Goal: Information Seeking & Learning: Learn about a topic

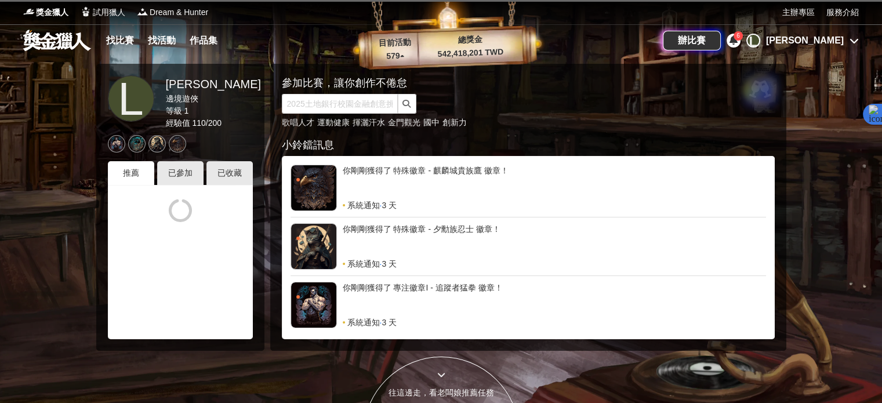
click at [445, 213] on div "你剛剛獲得了 特殊徽章 - 麒麟城貴族鷹 徽章！ 系統通知 · 3 天" at bounding box center [527, 191] width 475 height 53
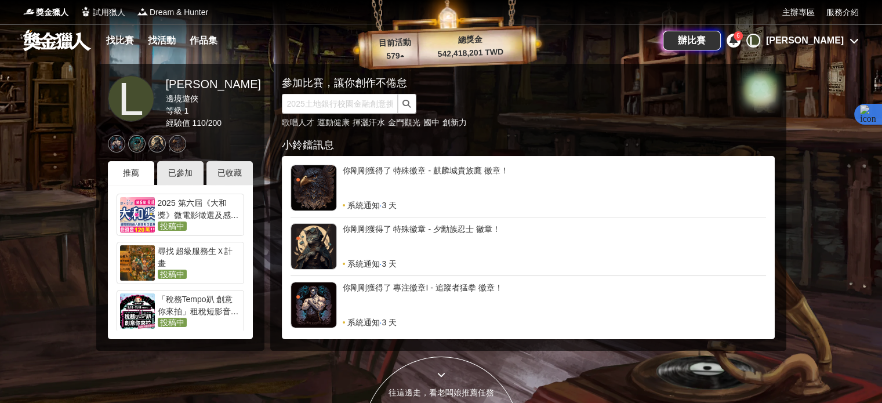
click at [738, 43] on icon at bounding box center [733, 39] width 8 height 9
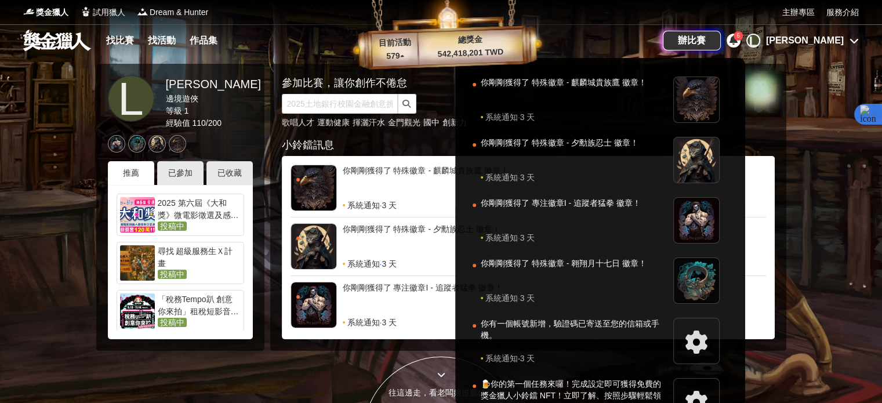
click at [854, 39] on div at bounding box center [441, 201] width 882 height 403
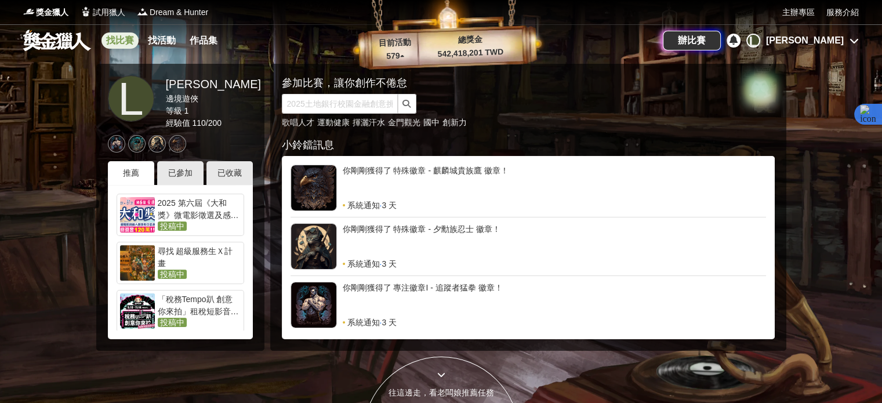
click at [121, 39] on link "找比賽" at bounding box center [119, 40] width 37 height 16
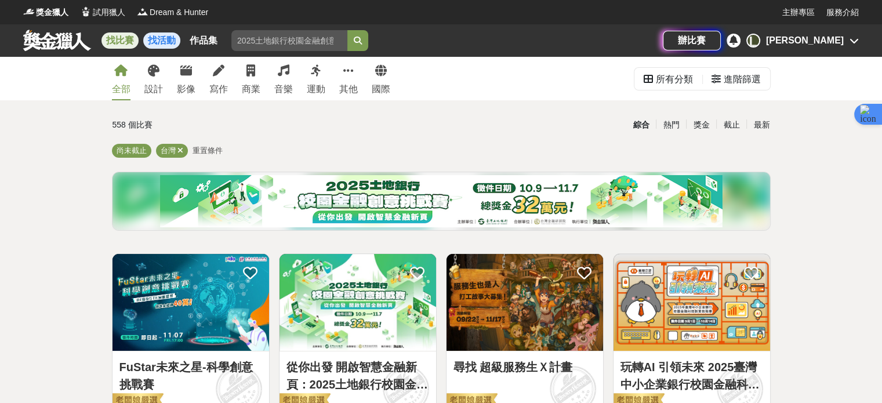
click at [150, 41] on link "找活動" at bounding box center [161, 40] width 37 height 16
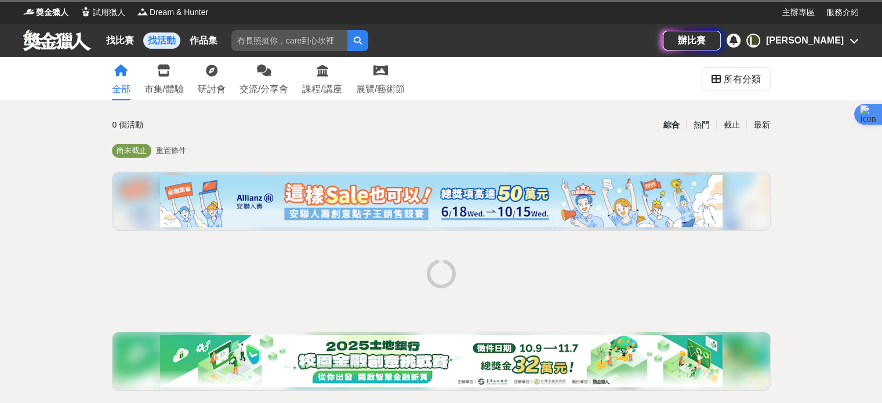
click at [204, 39] on link "作品集" at bounding box center [203, 40] width 37 height 16
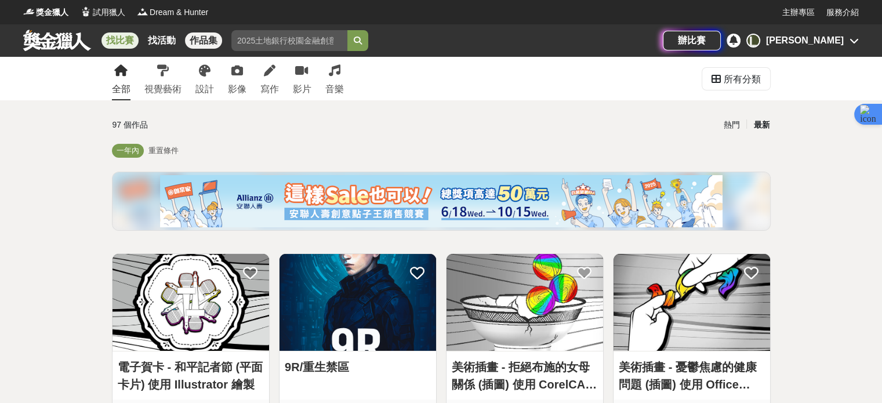
click at [127, 37] on link "找比賽" at bounding box center [119, 40] width 37 height 16
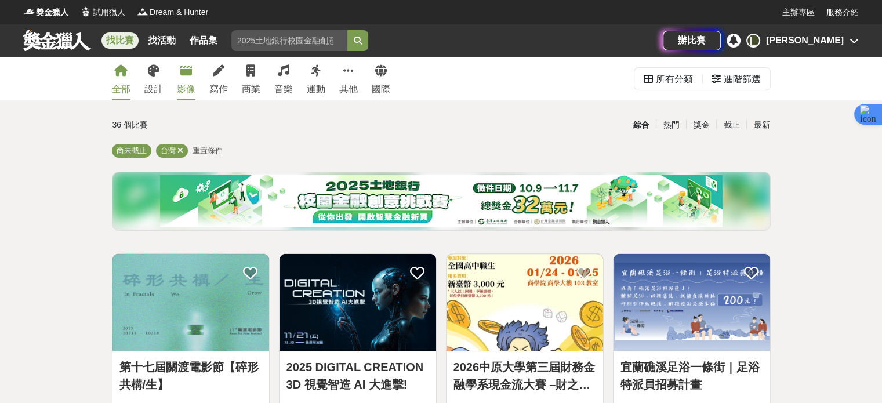
click at [185, 79] on link "影像" at bounding box center [186, 78] width 19 height 43
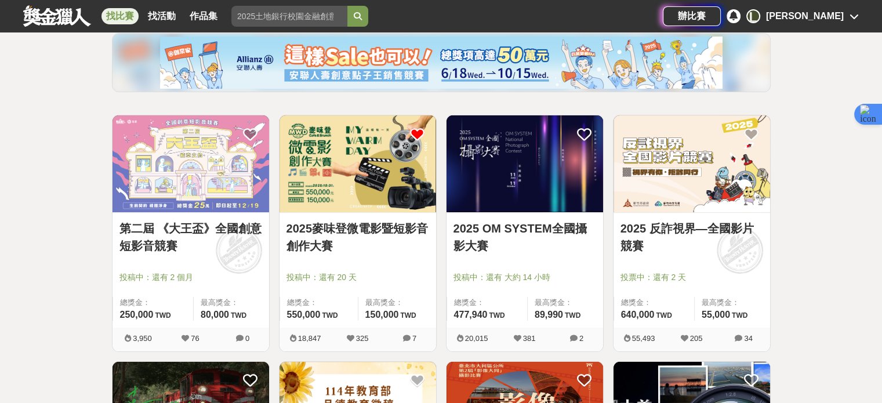
scroll to position [174, 0]
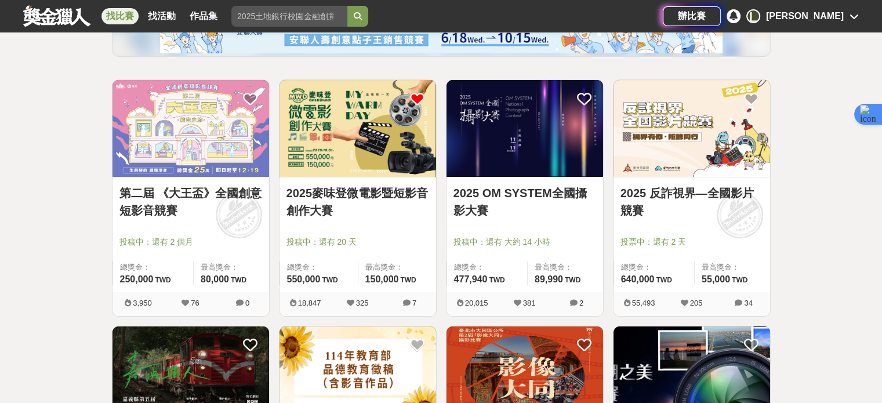
click at [409, 305] on icon at bounding box center [407, 303] width 8 height 8
click at [406, 303] on icon at bounding box center [407, 303] width 8 height 8
click at [406, 302] on icon at bounding box center [407, 303] width 8 height 8
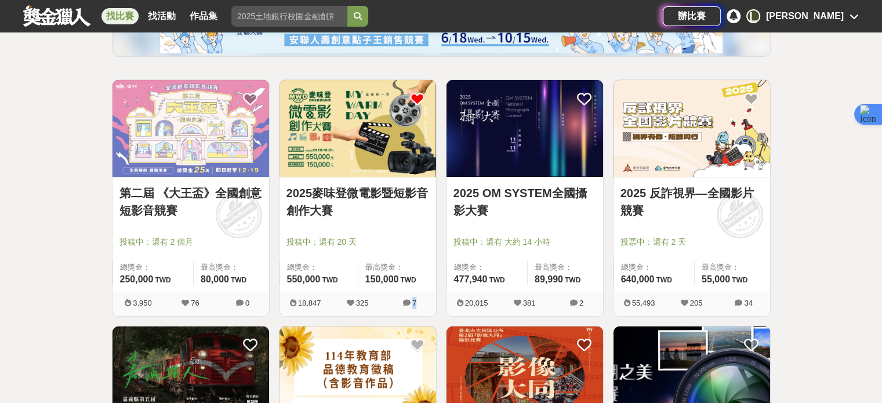
click at [377, 119] on img at bounding box center [357, 128] width 157 height 97
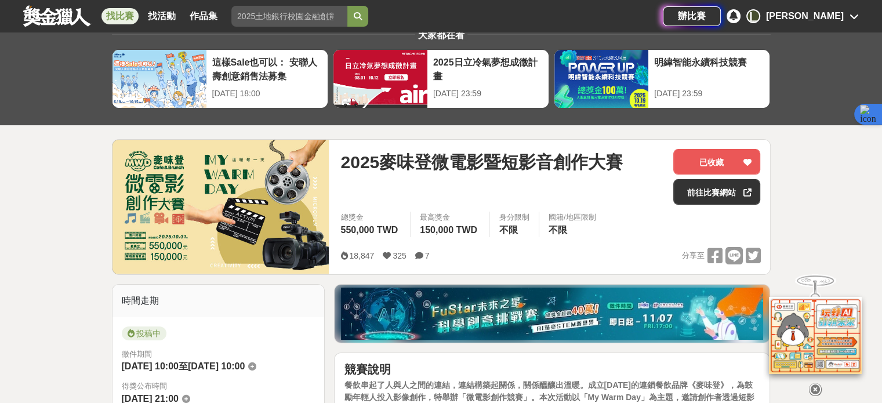
scroll to position [58, 0]
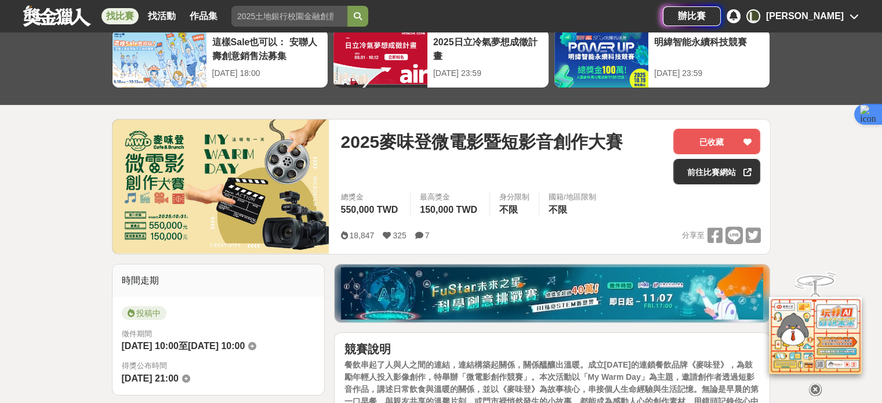
click at [420, 236] on icon at bounding box center [419, 235] width 8 height 8
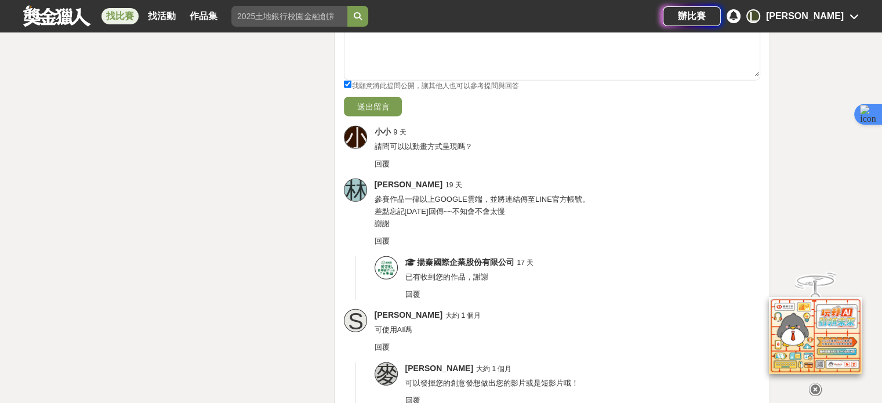
scroll to position [3015, 0]
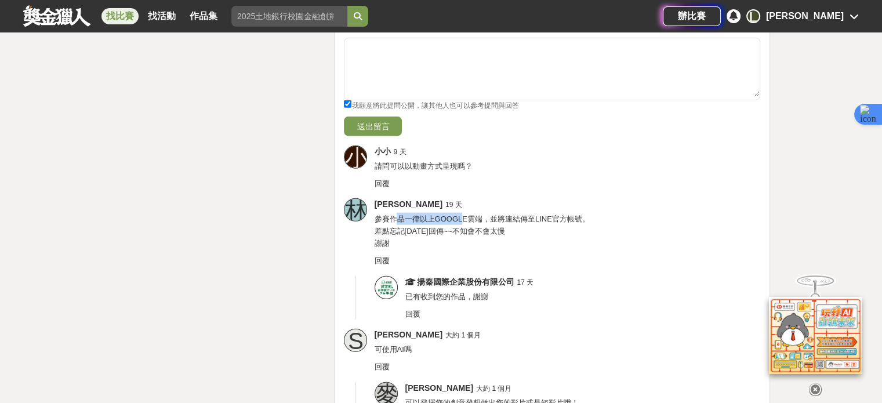
drag, startPoint x: 393, startPoint y: 216, endPoint x: 464, endPoint y: 217, distance: 70.8
click at [464, 217] on span "參賽作品一律以上GOOGLE雲端，並將連結傳至LINE官方帳號。 差點忘記[DATE]回傳~~不知會不會太慢 謝謝" at bounding box center [481, 231] width 215 height 33
click at [486, 235] on div "[PERSON_NAME] 19 天 參賽作品一律以上GOOGLE雲端，並將連結傳至LINE官方帳號。 差點忘記[DATE]回傳~~不知會不會太慢 謝謝 回覆" at bounding box center [567, 232] width 386 height 68
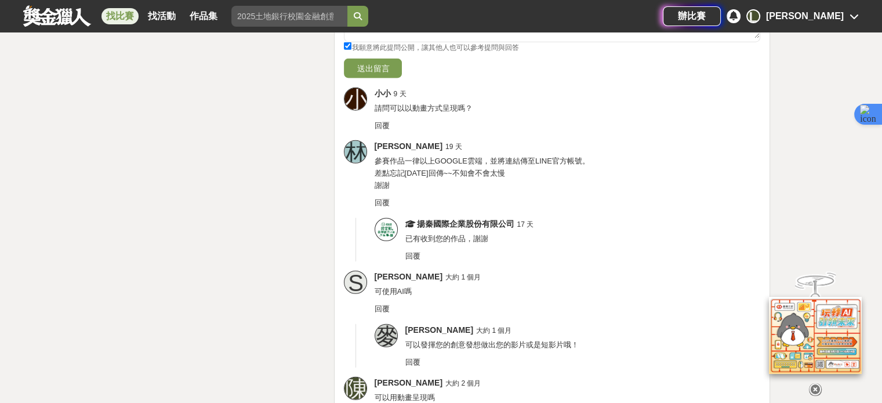
scroll to position [3131, 0]
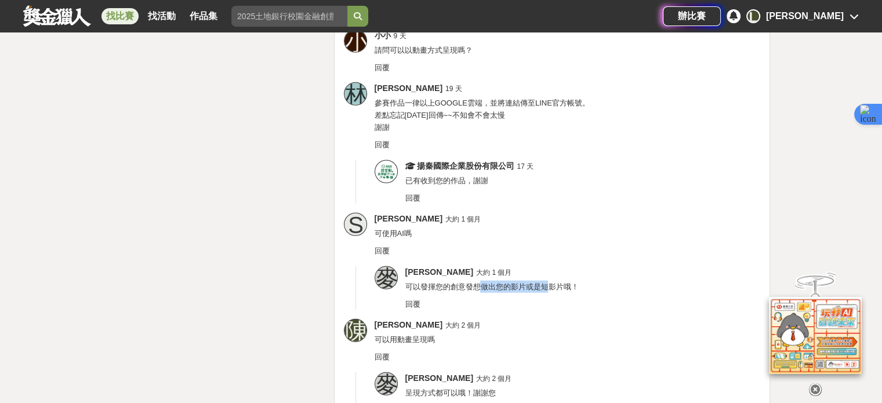
drag, startPoint x: 483, startPoint y: 287, endPoint x: 533, endPoint y: 284, distance: 50.5
click at [545, 282] on span "可以發揮您的創意發想做出您的影片或是短影片哦！" at bounding box center [491, 286] width 173 height 9
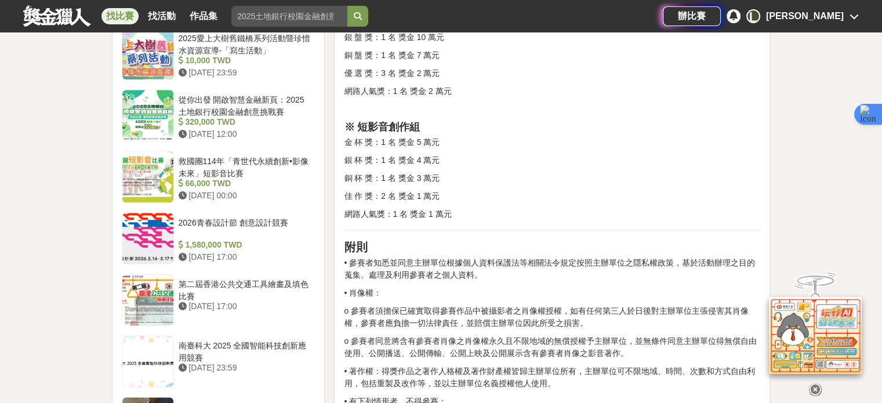
scroll to position [1334, 0]
drag, startPoint x: 442, startPoint y: 210, endPoint x: 436, endPoint y: 194, distance: 17.4
click at [458, 294] on p "• 肖像權：" at bounding box center [552, 293] width 416 height 12
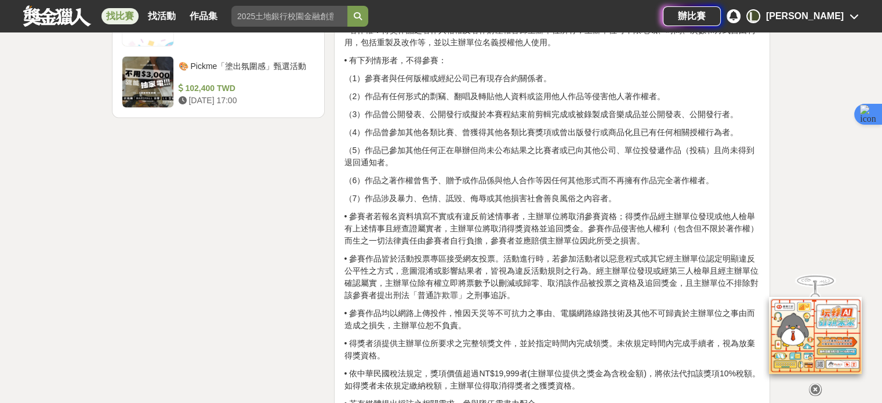
scroll to position [1682, 0]
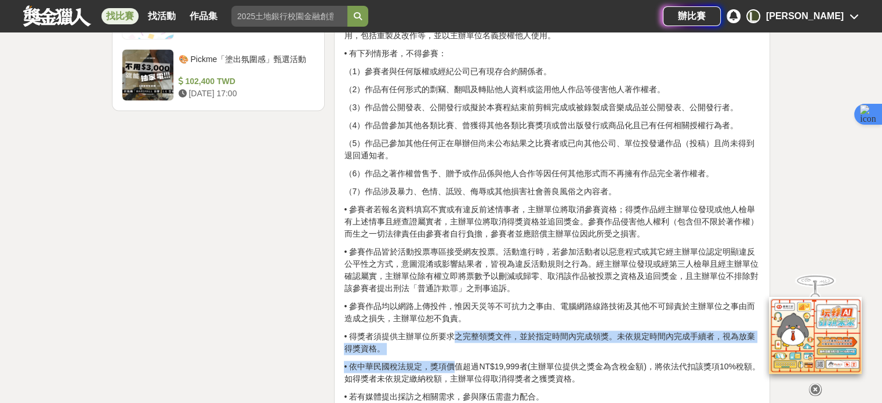
drag, startPoint x: 455, startPoint y: 364, endPoint x: 453, endPoint y: 339, distance: 25.0
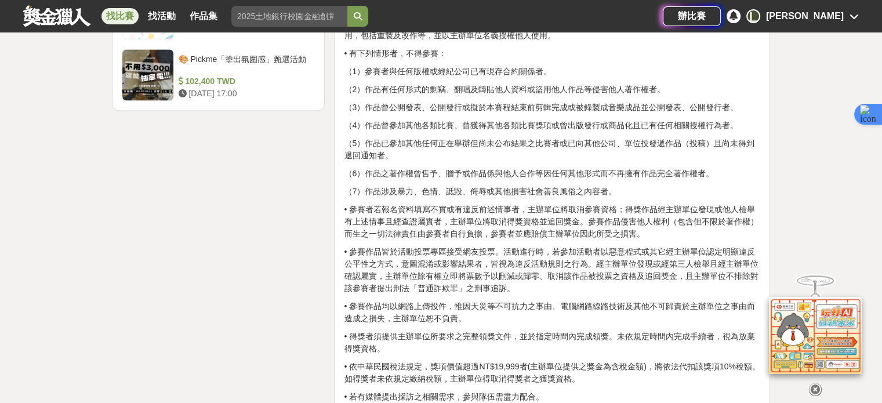
click at [501, 173] on p "（6）作品之著作權曾售予、贈予或作品係與他人合作等因任何其他形式而不再擁有作品完全著作權者。" at bounding box center [552, 174] width 416 height 12
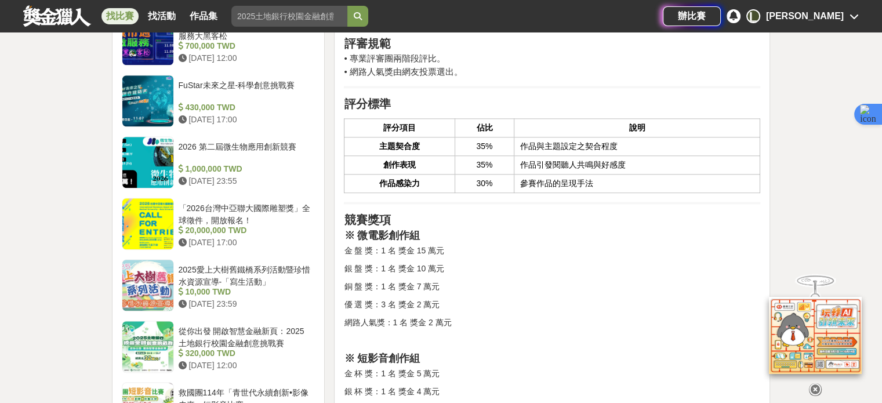
scroll to position [1102, 0]
drag, startPoint x: 553, startPoint y: 161, endPoint x: 632, endPoint y: 161, distance: 78.9
click at [632, 161] on td "作品引發閱聽人共鳴與好感度" at bounding box center [637, 165] width 246 height 19
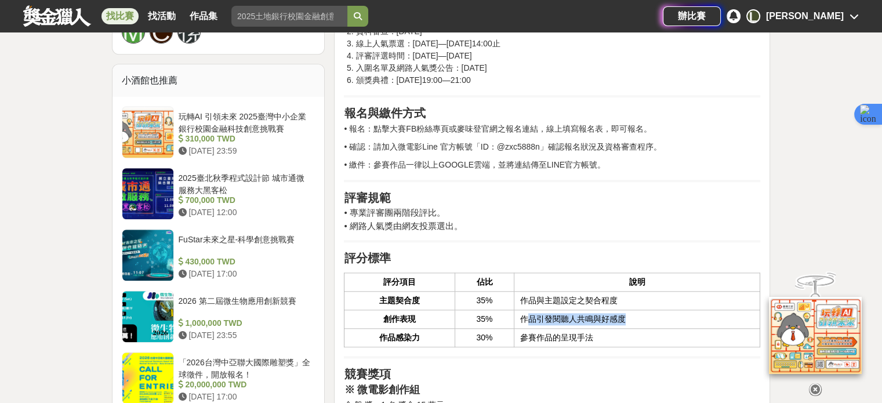
scroll to position [928, 0]
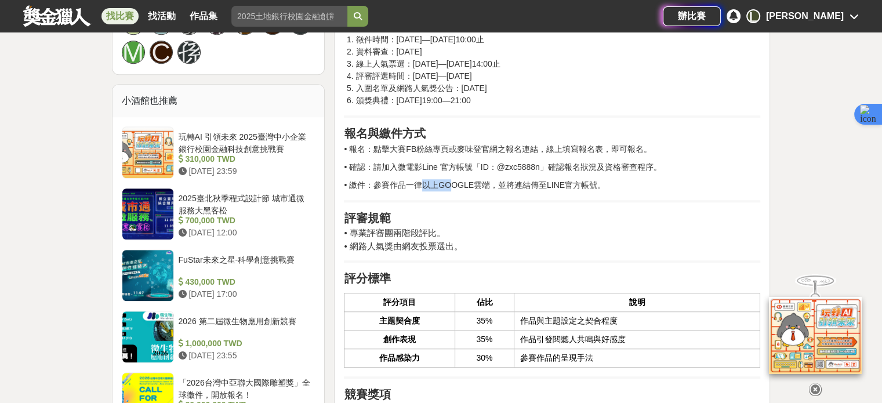
drag, startPoint x: 419, startPoint y: 185, endPoint x: 452, endPoint y: 185, distance: 32.5
click at [452, 185] on p "• 繳件：參賽作品一律以上GOOGLE雲端，並將連結傳至LINE官方帳號。" at bounding box center [552, 185] width 416 height 12
click at [643, 204] on div "競賽說明 餐飲串起了人與人之間的連結，連結構築起關係，關係醞釀出溫暖。成立[DATE]的連鎖餐飲品牌《麥味登》，為鼓勵年輕人投入影像創作，特舉辦「微電影創作競…" at bounding box center [552, 399] width 416 height 1854
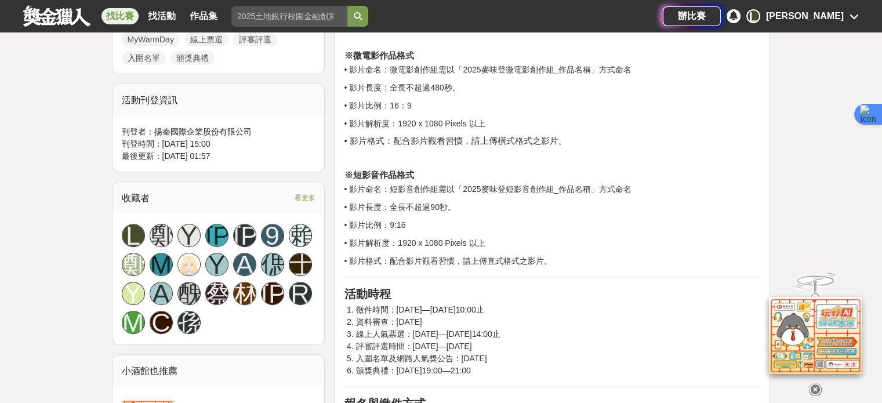
scroll to position [638, 0]
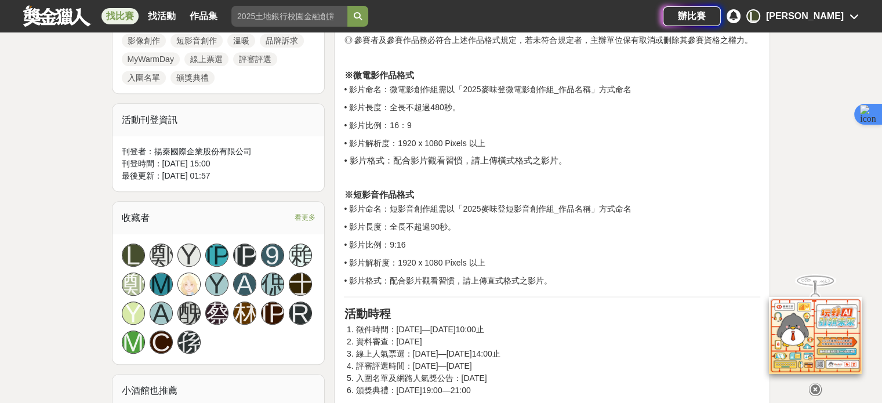
click at [493, 221] on p "• 影片長度：全長不超過90秒。" at bounding box center [552, 227] width 416 height 12
drag, startPoint x: 472, startPoint y: 156, endPoint x: 493, endPoint y: 199, distance: 48.0
click at [499, 213] on p "• 影片命名：短影音創作組需以「2025麥味登短影音創作組_作品名稱」方式命名" at bounding box center [552, 209] width 416 height 12
click at [571, 231] on p "• 影片長度：全長不超過90秒。" at bounding box center [552, 227] width 416 height 12
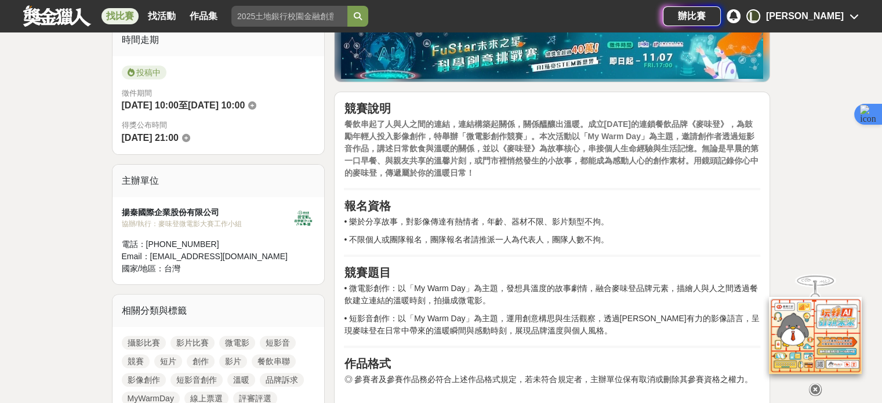
scroll to position [290, 0]
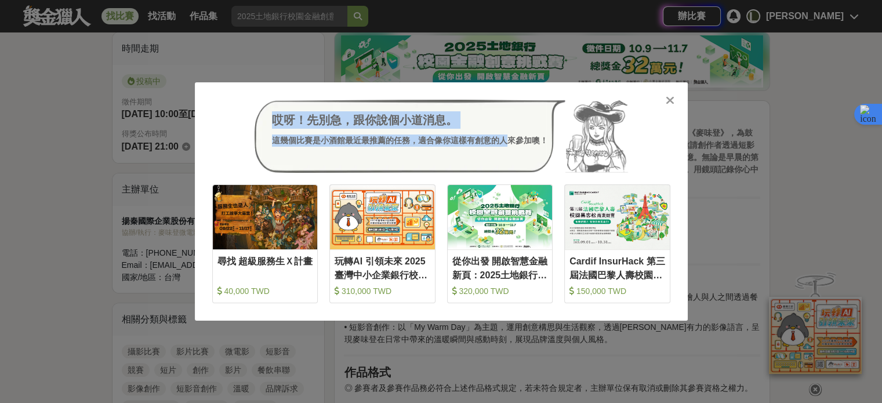
drag, startPoint x: 673, startPoint y: 99, endPoint x: 497, endPoint y: 148, distance: 182.5
click at [504, 147] on div "哎呀！先別急，跟你說個小道消息。 這幾個比賽是小酒館最近最推薦的任務，適合像你這樣有創意的人來參加噢！ 收藏 尋找 超級服務生Ｘ計畫 40,000 TWD 收…" at bounding box center [441, 201] width 493 height 238
click at [437, 151] on div "哎呀！先別急，跟你說個小道消息。 這幾個比賽是小酒館最近最推薦的任務，適合像你這樣有創意的人來參加噢！" at bounding box center [410, 136] width 311 height 73
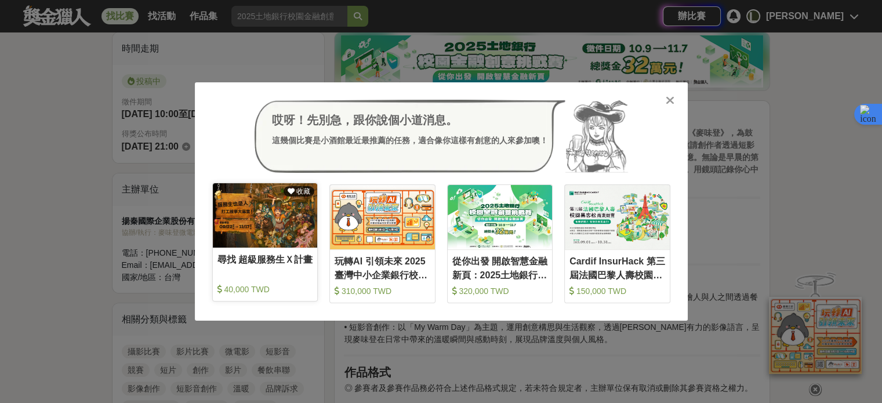
click at [259, 236] on img at bounding box center [265, 215] width 105 height 64
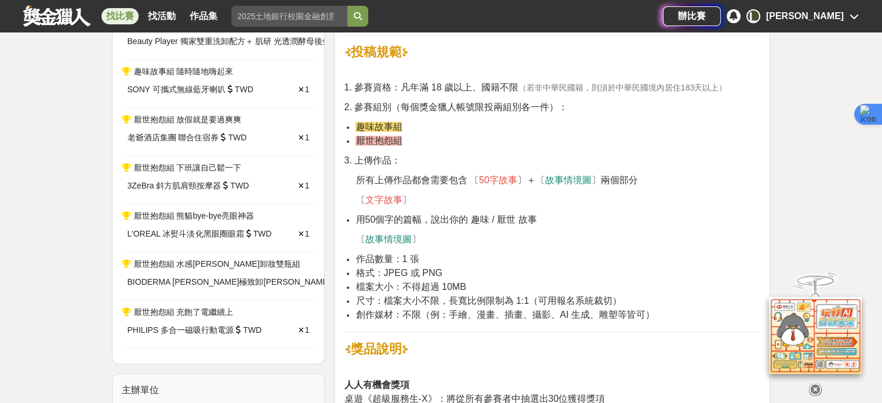
scroll to position [696, 0]
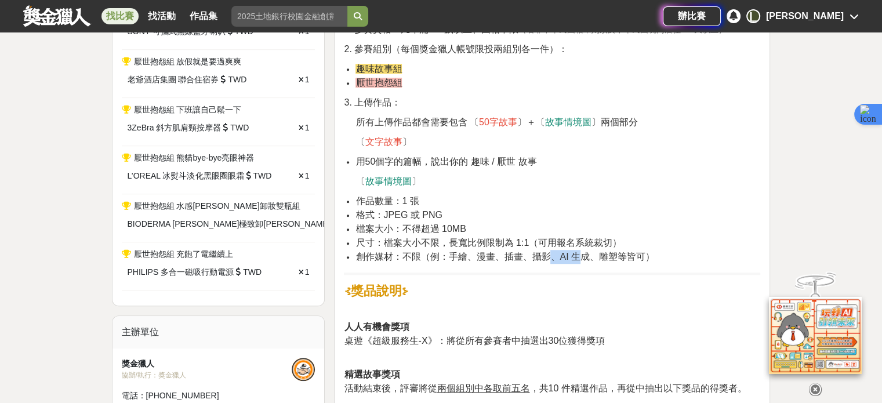
drag, startPoint x: 552, startPoint y: 257, endPoint x: 584, endPoint y: 257, distance: 32.5
click at [584, 257] on span "創作媒材：不限（例：手繪、漫畫、插畫、攝影、AI 生成、雕塑等皆可）" at bounding box center [504, 257] width 299 height 10
click at [545, 342] on span "桌遊《超級服務生-X》：將從所有參賽者中抽選出30位獲得獎項" at bounding box center [474, 341] width 261 height 10
drag, startPoint x: 469, startPoint y: 350, endPoint x: 518, endPoint y: 340, distance: 50.2
click at [518, 340] on p "人人有機會獎項 桌遊《超級服務生-X》：將從所有參賽者中抽選出30位獲得獎項" at bounding box center [552, 341] width 416 height 42
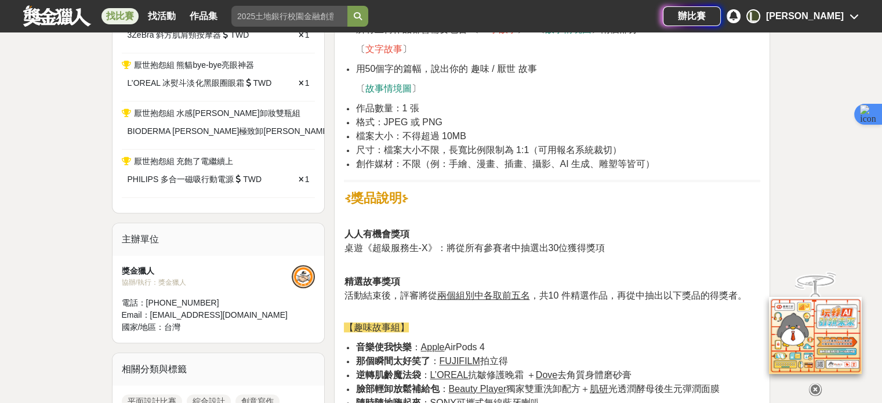
scroll to position [812, 0]
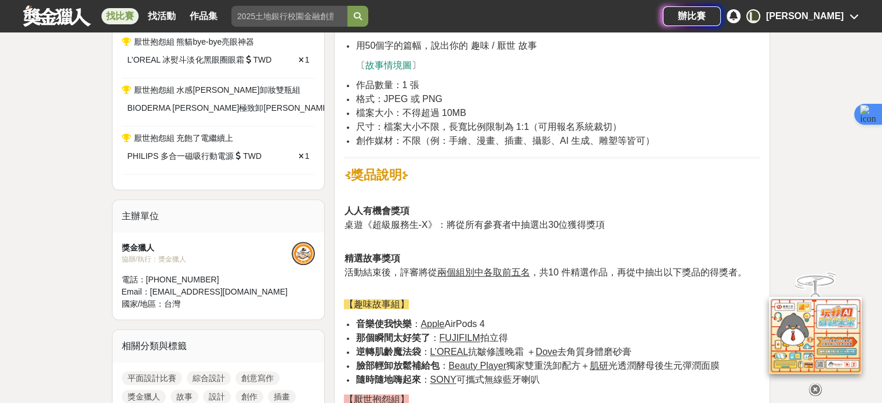
click at [540, 110] on li "檔案大小：不得超過 10MB" at bounding box center [557, 113] width 405 height 14
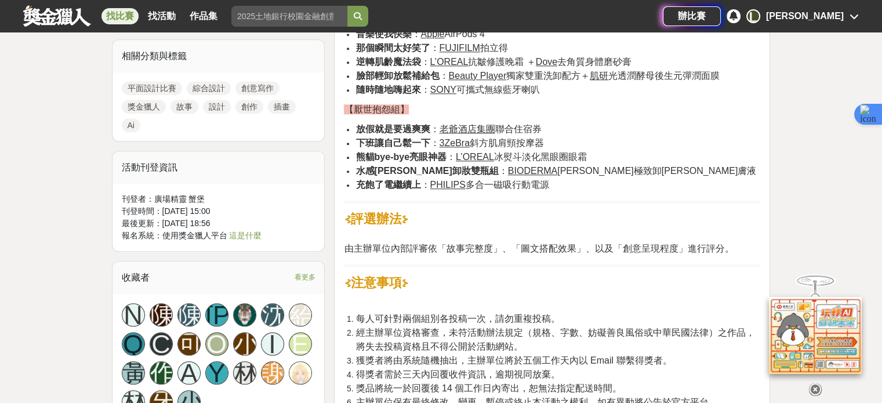
scroll to position [1160, 0]
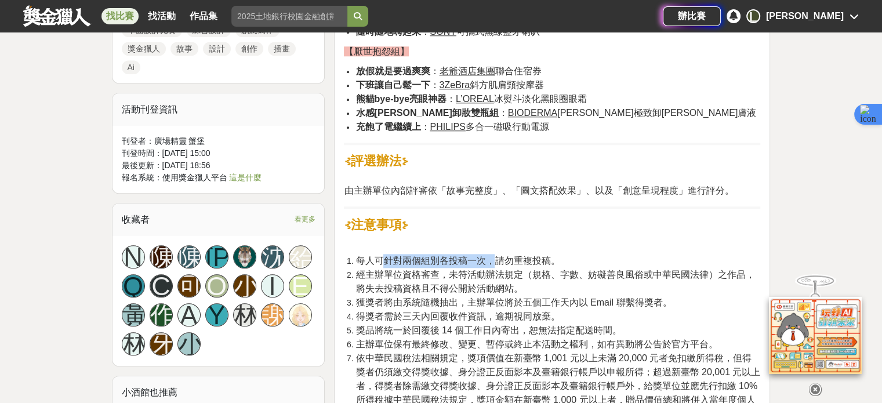
drag, startPoint x: 436, startPoint y: 255, endPoint x: 497, endPoint y: 260, distance: 61.1
click at [497, 260] on div "⊰ 活動說明 ⊱ 你有過難忘的打工經驗嗎？ 也許是讓人笑到肚子痛的 「趣味事件」，或是讓你懷疑人生的 「厭世時刻」 只要以 圖文創作 方式分享你的故事，就有機…" at bounding box center [552, 159] width 416 height 1838
click at [470, 301] on span "獲獎者將由系統隨機抽出，主辦單位將於五個工作天內以 Email 聯繫得獎者。" at bounding box center [513, 302] width 316 height 10
click at [491, 339] on span "主辦單位保有最終修改、變更、暫停或終止本活動之權利，如有異動將公告於官方平台。" at bounding box center [536, 344] width 362 height 10
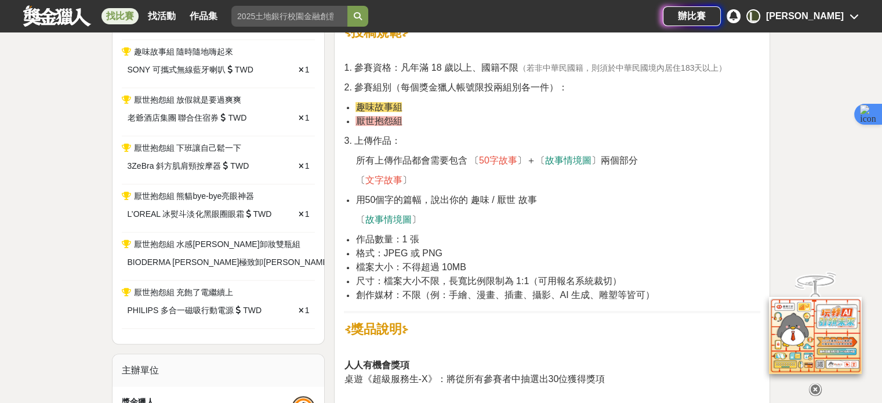
scroll to position [638, 0]
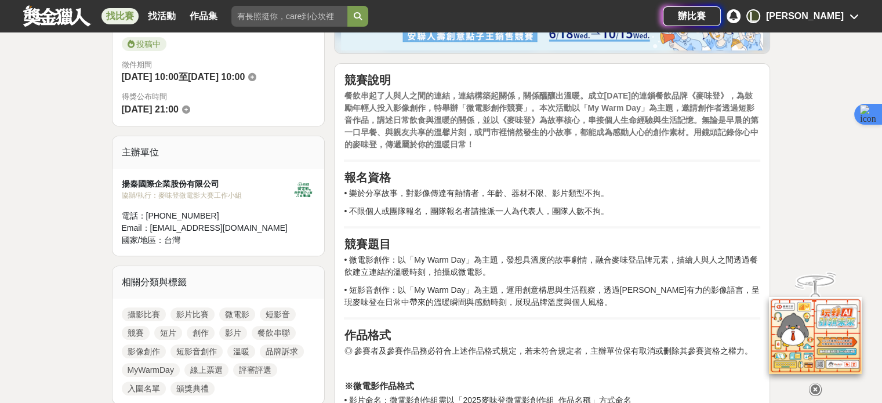
scroll to position [348, 0]
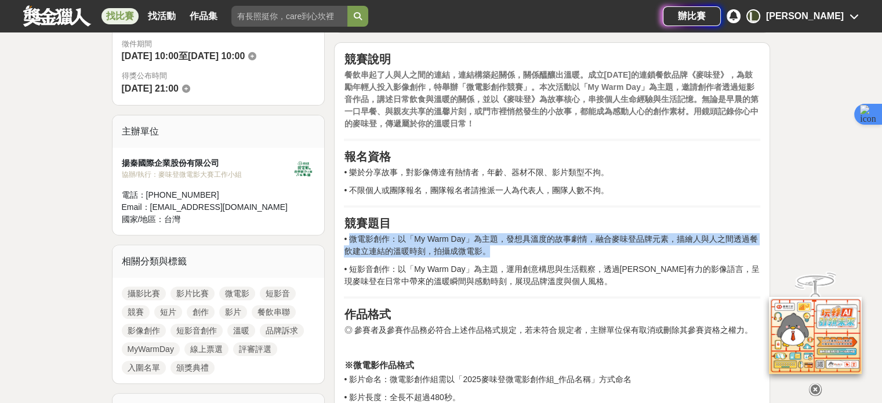
drag, startPoint x: 494, startPoint y: 246, endPoint x: 353, endPoint y: 235, distance: 141.9
click at [353, 235] on p "• 微電影創作：以「My Warm Day」為主題，發想具溫度的故事劇情，融合麥味登品牌元素，描繪人與人之間透過餐飲建立連結的溫暖時刻，拍攝成微電影。" at bounding box center [552, 245] width 416 height 24
copy p "微電影創作：以「My Warm Day」為主題，發想具溫度的故事劇情，融合麥味登品牌元素，描繪人與人之間透過餐飲建立連結的溫暖時刻，拍攝成微電影。"
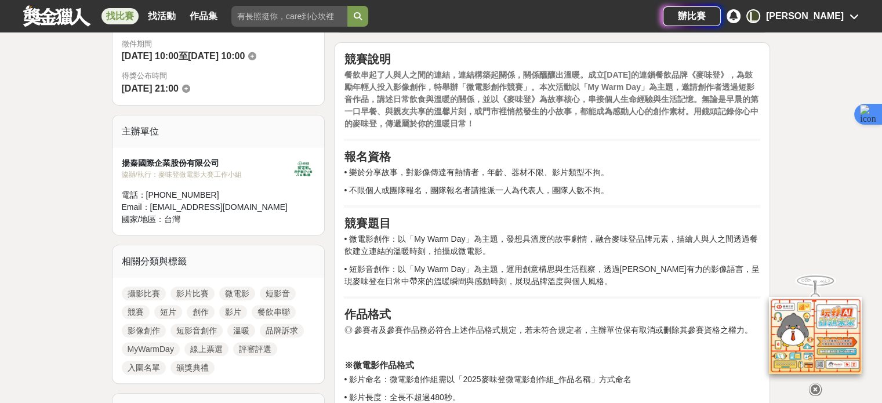
click at [511, 274] on p "• 短影音創作：以「My Warm Day」為主題，運用創意構思與生活觀察，透過[PERSON_NAME]有力的影像語言，呈現麥味登在日常中帶來的溫暖瞬間與感…" at bounding box center [552, 275] width 416 height 24
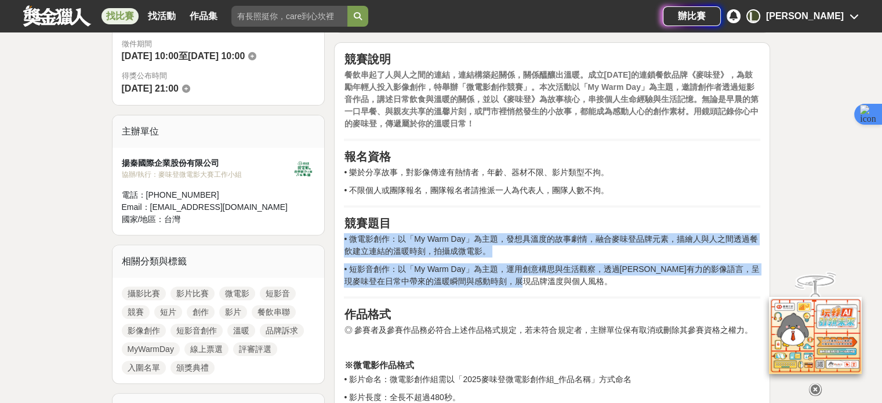
drag, startPoint x: 575, startPoint y: 282, endPoint x: 345, endPoint y: 240, distance: 234.1
copy div "• 微電影創作：以「My Warm Day」為主題，發想具溫度的故事劇情，融合麥味登品牌元素，描繪人與人之間透過餐飲建立連結的溫暖時刻，拍攝成微電影。 • 短…"
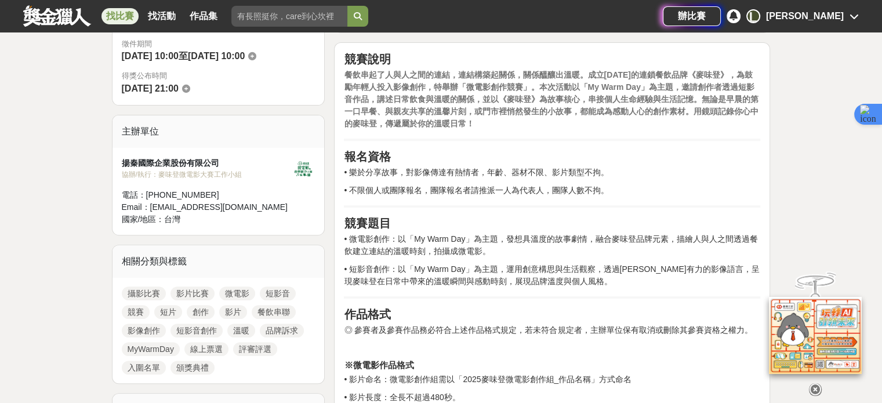
drag, startPoint x: 511, startPoint y: 289, endPoint x: 488, endPoint y: 267, distance: 32.0
drag, startPoint x: 538, startPoint y: 359, endPoint x: 493, endPoint y: 333, distance: 52.5
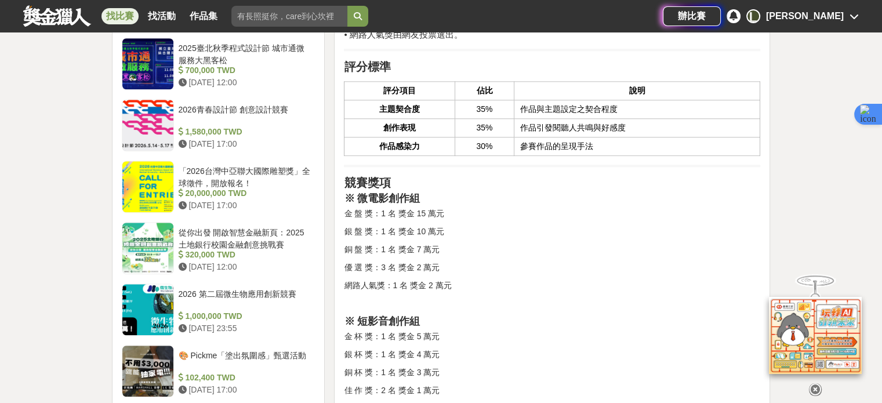
scroll to position [1160, 0]
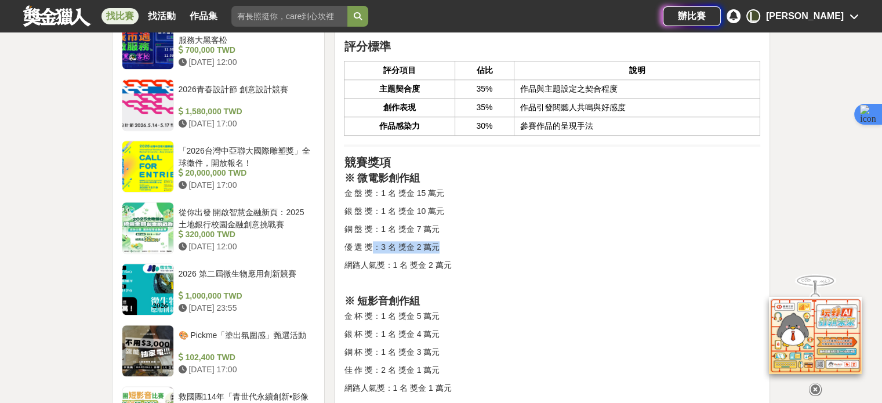
drag, startPoint x: 428, startPoint y: 243, endPoint x: 373, endPoint y: 235, distance: 55.1
click at [373, 235] on div "競賽說明 餐飲串起了人與人之間的連結，連結構築起關係，關係醞釀出溫暖。成立[DATE]的連鎖餐飲品牌《麥味登》，為鼓勵年輕人投入影像創作，特舉辦「微電影創作競…" at bounding box center [552, 167] width 416 height 1854
click at [517, 274] on div "競賽說明 餐飲串起了人與人之間的連結，連結構築起關係，關係醞釀出溫暖。成立[DATE]的連鎖餐飲品牌《麥味登》，為鼓勵年輕人投入影像創作，特舉辦「微電影創作競…" at bounding box center [552, 167] width 416 height 1854
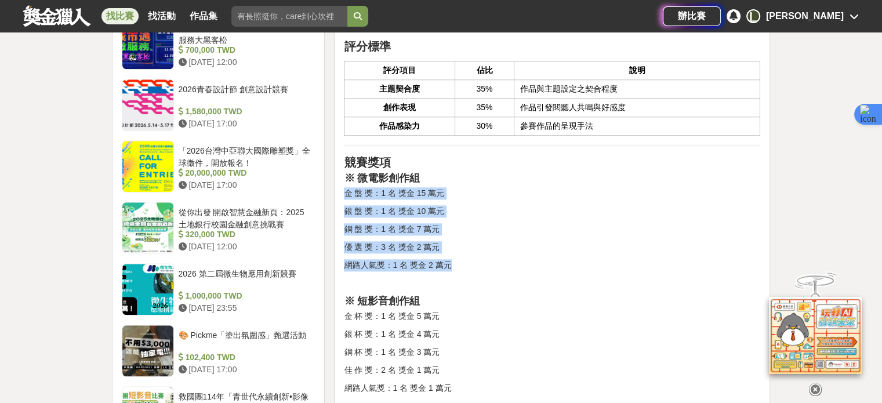
drag, startPoint x: 474, startPoint y: 256, endPoint x: 453, endPoint y: 170, distance: 88.2
click at [453, 170] on div "競賽說明 餐飲串起了人與人之間的連結，連結構築起關係，關係醞釀出溫暖。成立[DATE]的連鎖餐飲品牌《麥味登》，為鼓勵年輕人投入影像創作，特舉辦「微電影創作競…" at bounding box center [552, 167] width 416 height 1854
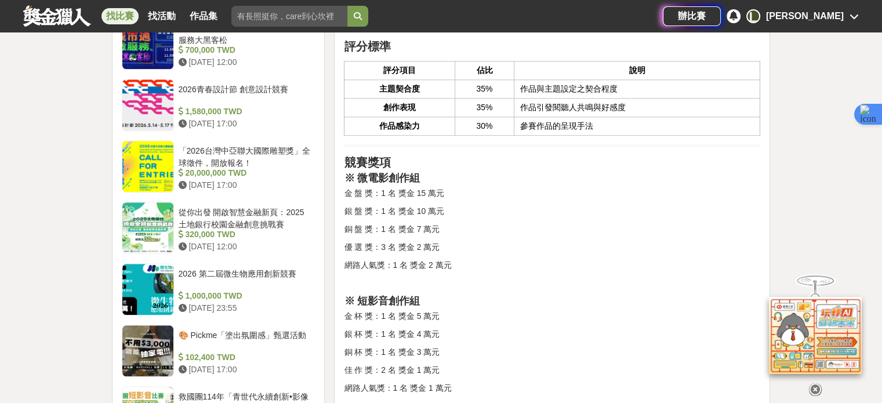
click at [515, 284] on p at bounding box center [552, 283] width 416 height 12
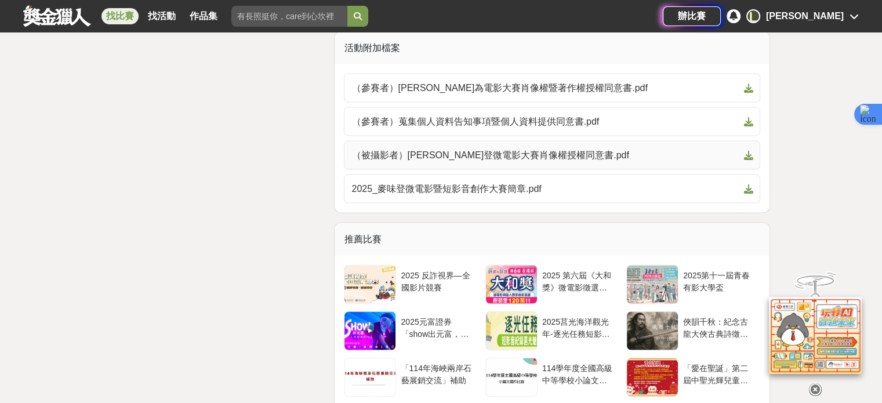
scroll to position [2203, 0]
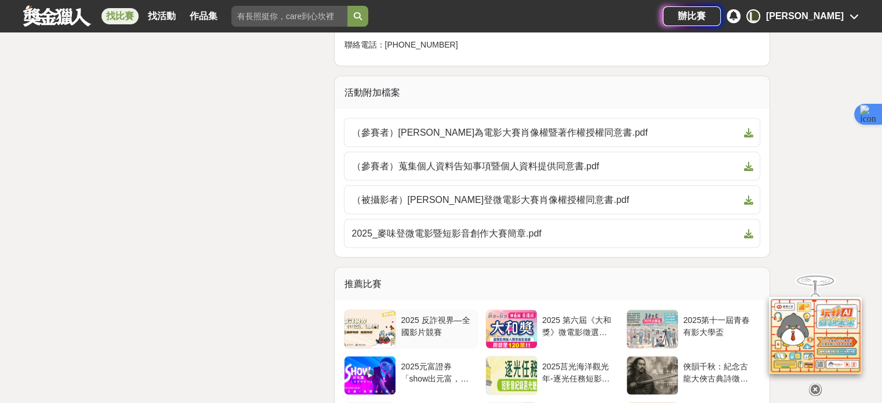
click at [358, 326] on div at bounding box center [369, 329] width 51 height 38
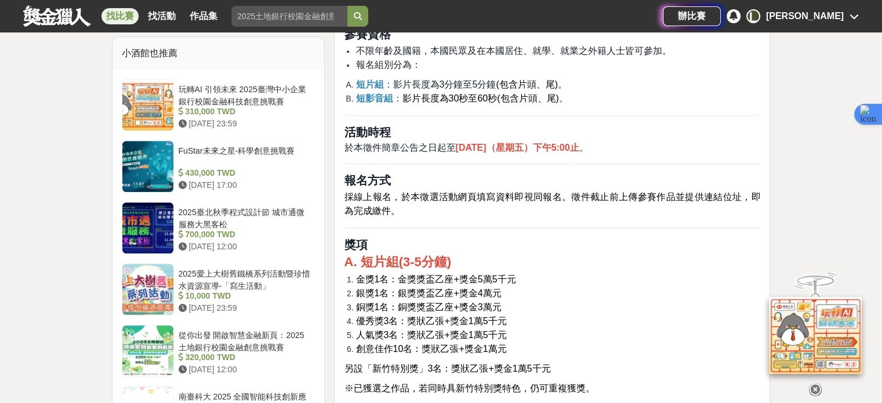
scroll to position [1044, 0]
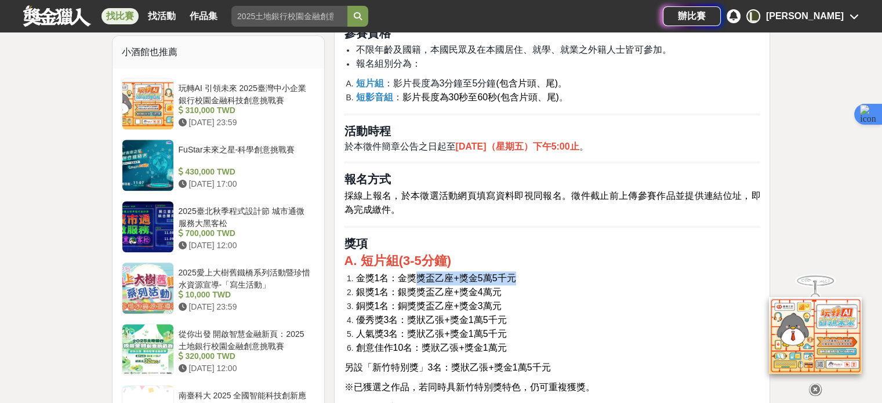
drag, startPoint x: 415, startPoint y: 274, endPoint x: 532, endPoint y: 314, distance: 123.4
click at [528, 278] on li "金獎1名：金獎獎盃乙座+獎金5萬5千元" at bounding box center [557, 278] width 405 height 14
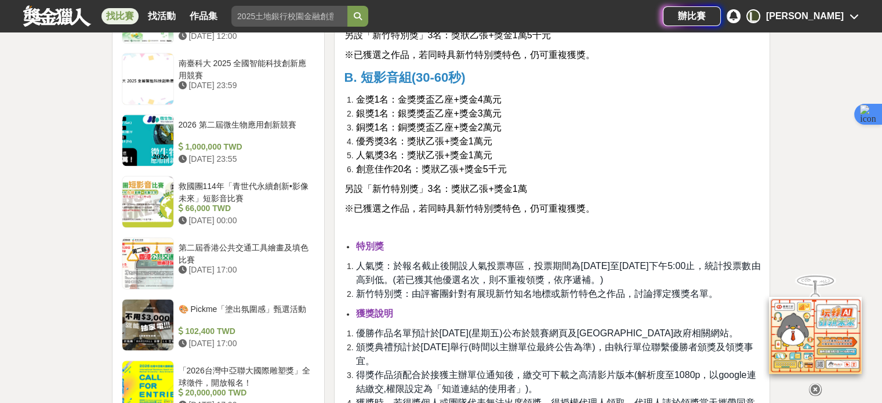
scroll to position [1392, 0]
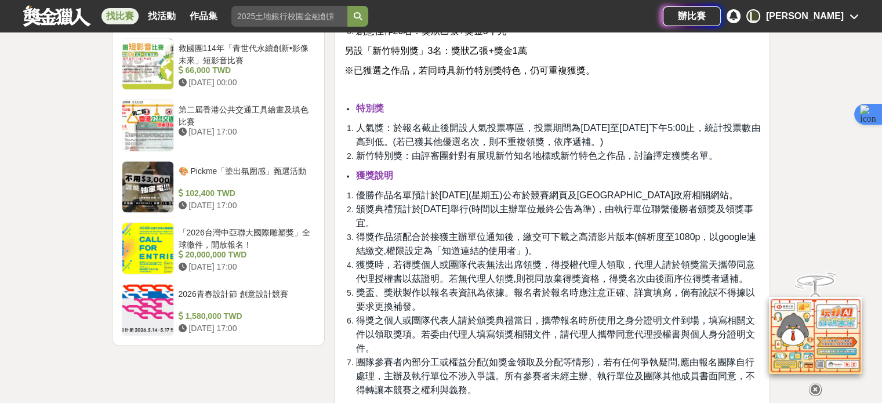
scroll to position [1508, 0]
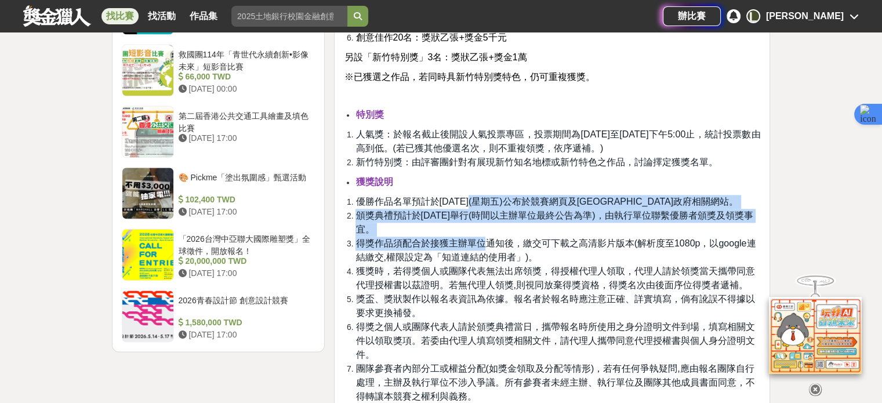
drag, startPoint x: 477, startPoint y: 205, endPoint x: 474, endPoint y: 190, distance: 15.3
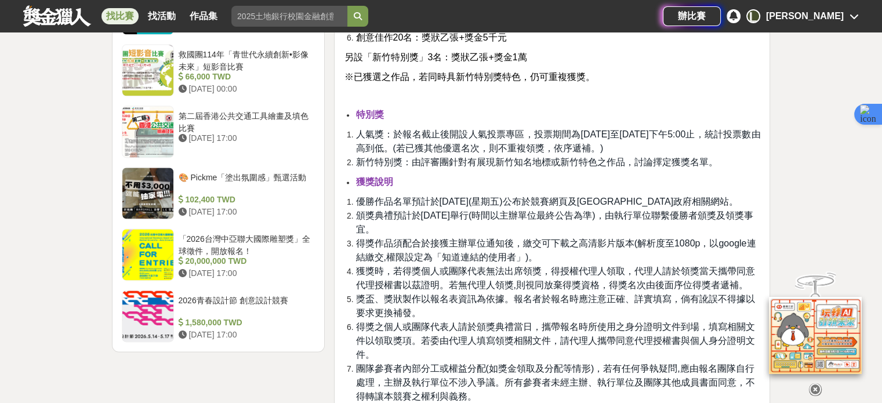
click at [534, 290] on li "獲獎時，若得獎個人或團隊代表無法出席領獎，得授權代理人領取，代理人請於領獎當天攜帶同意代理授權書以茲證明。若無代理人領獎,則視同放棄得獎資格，得獎名次由後面序…" at bounding box center [557, 278] width 405 height 28
drag, startPoint x: 413, startPoint y: 133, endPoint x: 496, endPoint y: 130, distance: 83.0
click at [494, 131] on span "人氣獎：於報名截止後開設人氣投票專區，投票期間為[DATE]至[DATE]下午5:00止，統計投票數由高到低。(若已獲其他優選名次，則不重複領獎，依序遞補。)" at bounding box center [557, 141] width 405 height 24
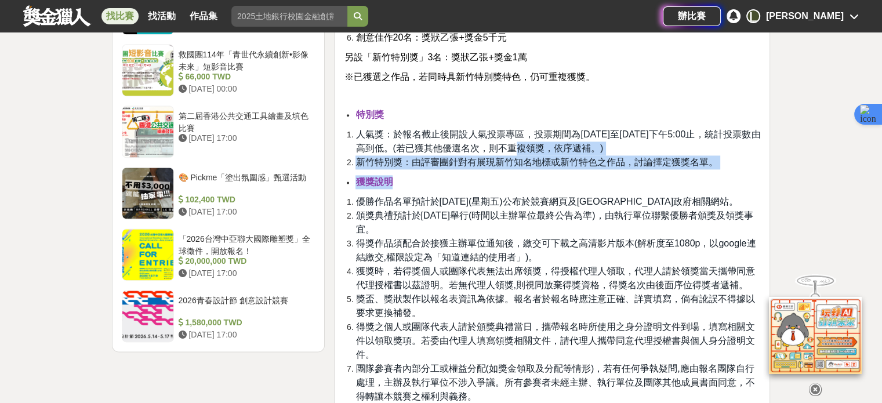
drag, startPoint x: 534, startPoint y: 157, endPoint x: 520, endPoint y: 143, distance: 20.1
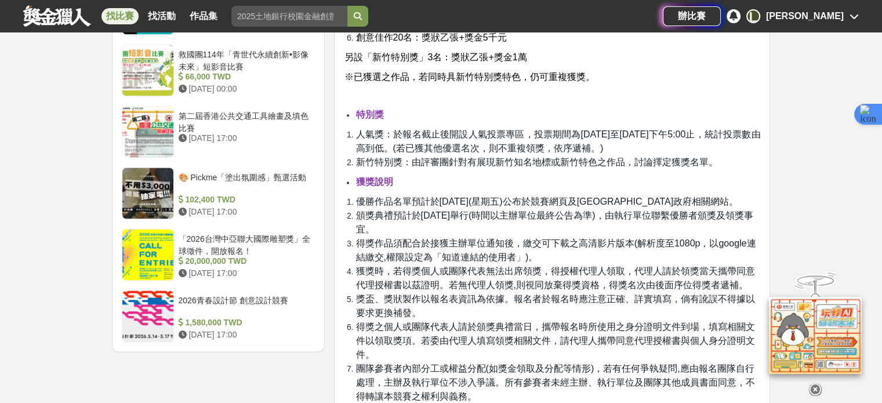
click at [487, 221] on li "頒獎典禮預計於[DATE]舉行(時間以主辦單位最終公告為準)，由執行單位聯繫優勝者頒獎及領獎事宜。" at bounding box center [557, 223] width 405 height 28
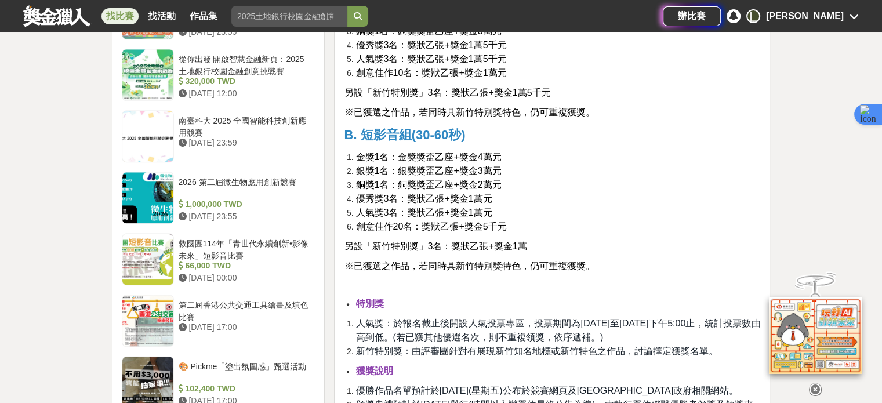
scroll to position [1334, 0]
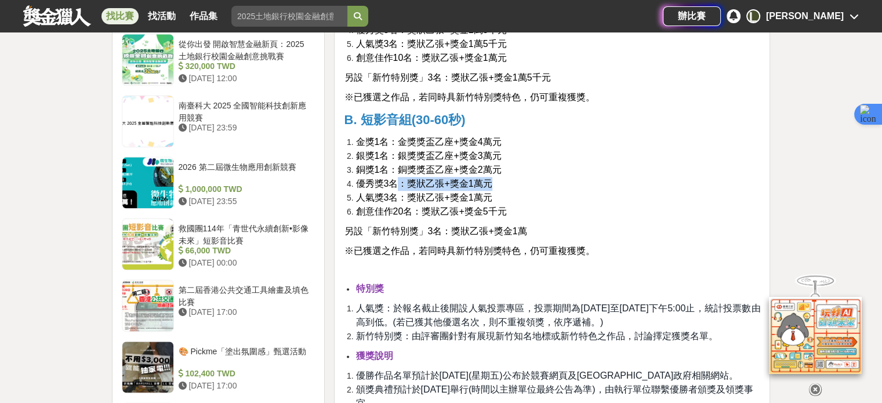
drag, startPoint x: 399, startPoint y: 181, endPoint x: 533, endPoint y: 183, distance: 133.9
click at [533, 183] on li "優秀獎3名：獎狀乙張+獎金1萬元" at bounding box center [557, 184] width 405 height 14
drag, startPoint x: 409, startPoint y: 194, endPoint x: 546, endPoint y: 199, distance: 136.9
click at [562, 191] on li "人氣獎3名：獎狀乙張+獎金1萬元" at bounding box center [557, 198] width 405 height 14
drag, startPoint x: 364, startPoint y: 209, endPoint x: 634, endPoint y: 216, distance: 270.3
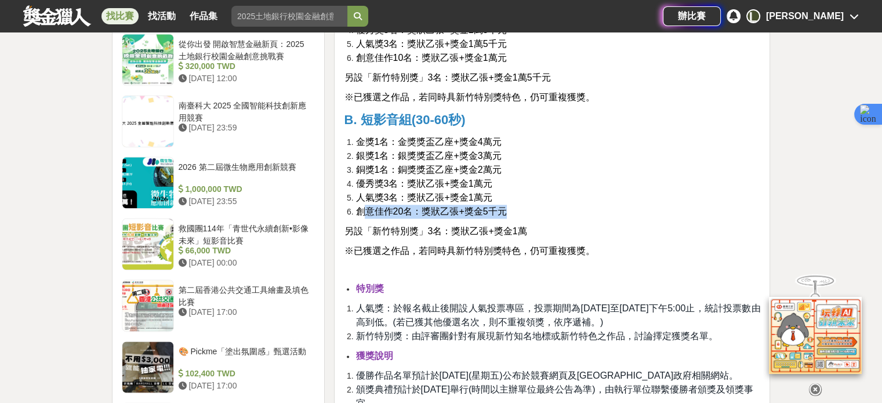
click at [634, 216] on li "創意佳作20名：獎狀乙張+獎金5千元" at bounding box center [557, 212] width 405 height 14
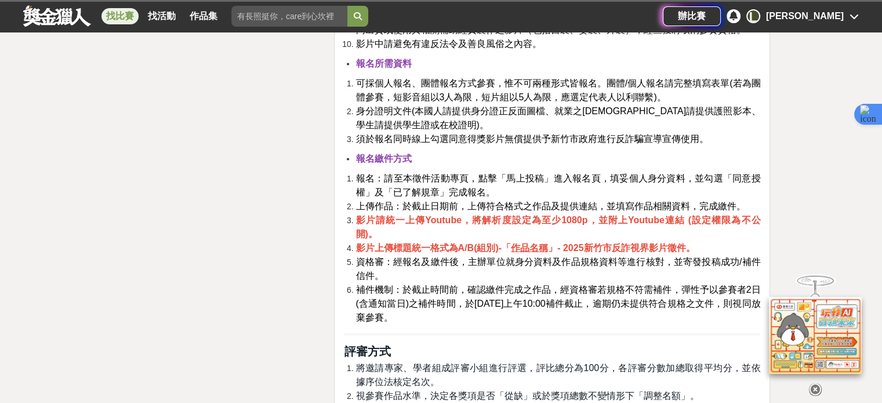
scroll to position [2203, 0]
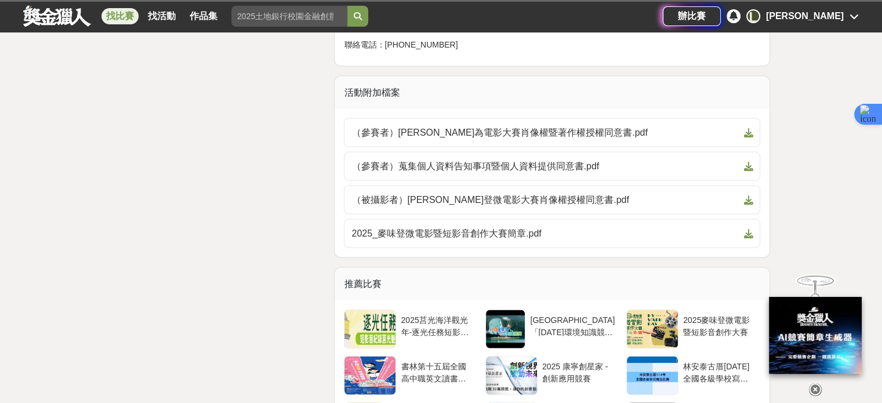
drag, startPoint x: 496, startPoint y: 266, endPoint x: 248, endPoint y: 283, distance: 249.4
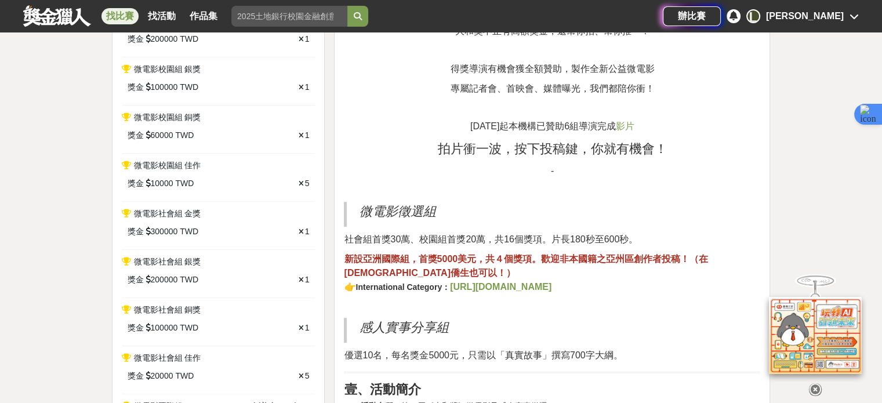
scroll to position [580, 0]
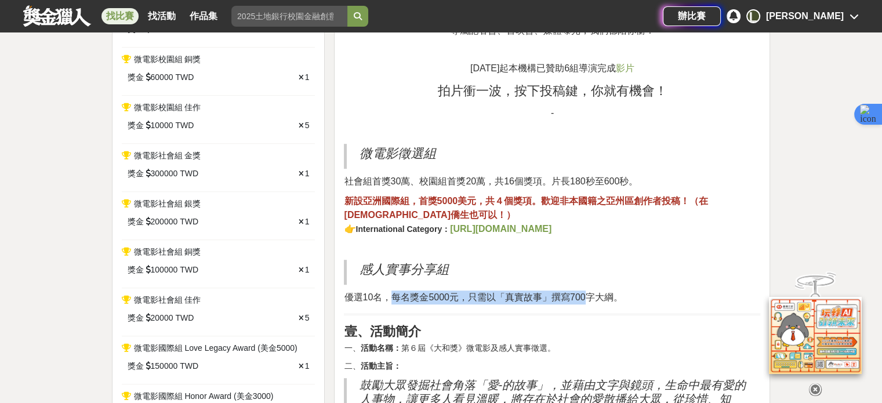
drag, startPoint x: 387, startPoint y: 296, endPoint x: 583, endPoint y: 300, distance: 196.0
click at [583, 300] on span "優選10名，每名獎金5000元，只需以「真實故事」撰寫700字大綱。" at bounding box center [483, 297] width 278 height 10
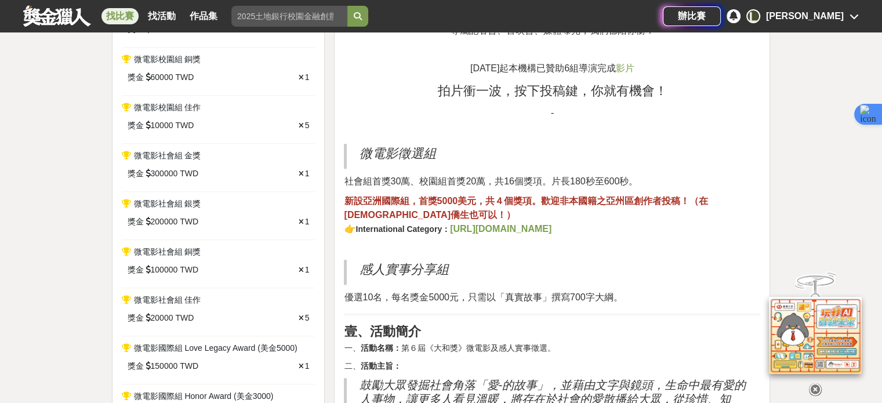
click at [514, 344] on p "一、 活動名稱： 第６屆《大和獎》微電影及感人實事徵選。" at bounding box center [552, 348] width 416 height 12
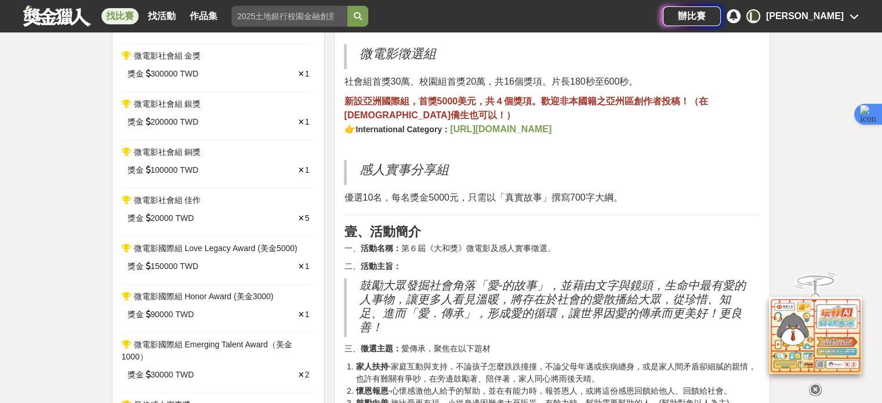
scroll to position [696, 0]
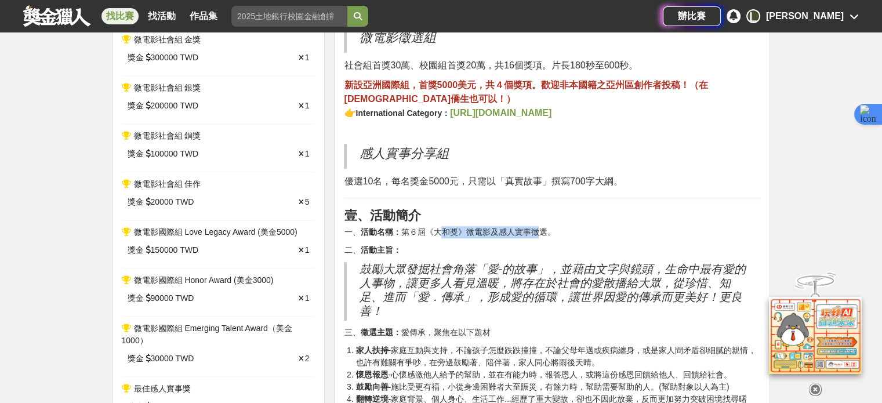
drag, startPoint x: 441, startPoint y: 231, endPoint x: 535, endPoint y: 228, distance: 94.0
click at [535, 228] on p "一、 活動名稱： 第６屆《大和獎》微電影及感人實事徵選。" at bounding box center [552, 232] width 416 height 12
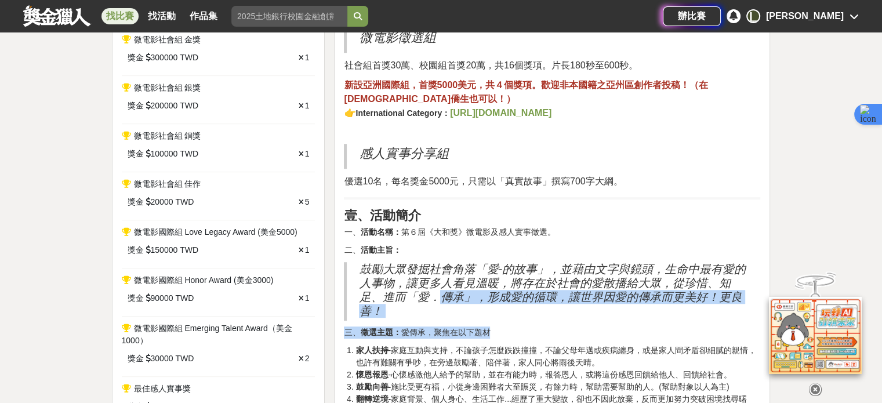
drag, startPoint x: 482, startPoint y: 311, endPoint x: 436, endPoint y: 293, distance: 50.0
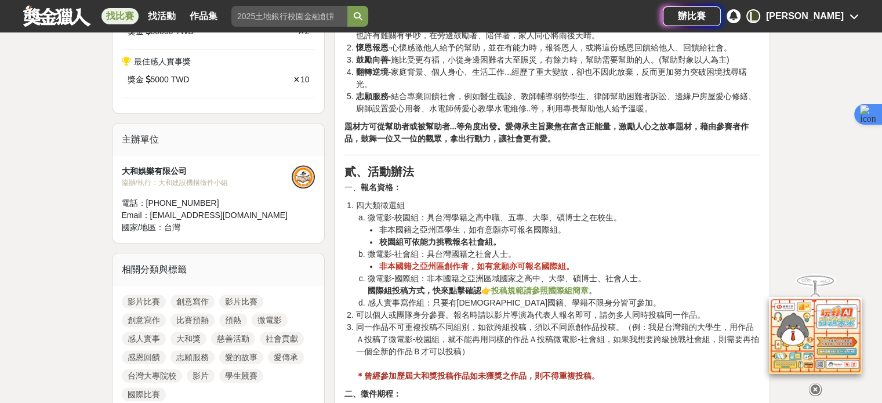
scroll to position [1044, 0]
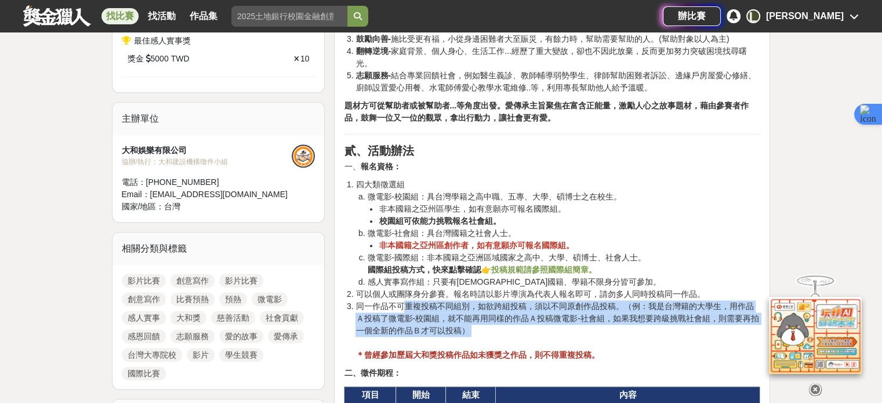
drag, startPoint x: 429, startPoint y: 302, endPoint x: 568, endPoint y: 337, distance: 143.0
click at [568, 337] on li "同一作品不可重複投稿不同組別，如欲跨組投稿，須以不同原創作品投稿。（例：我是台灣籍的大學生，用作品Ａ投稿了微電影-校園組，就不能再用同樣的作品Ａ投稿微電影-社…" at bounding box center [557, 330] width 405 height 61
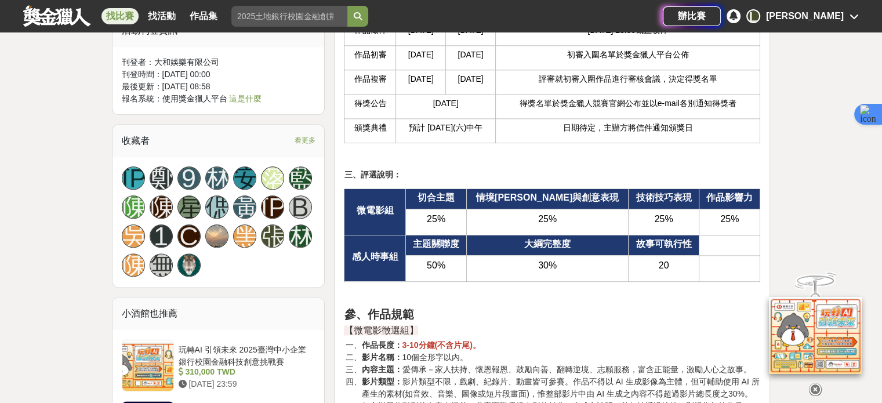
scroll to position [1624, 0]
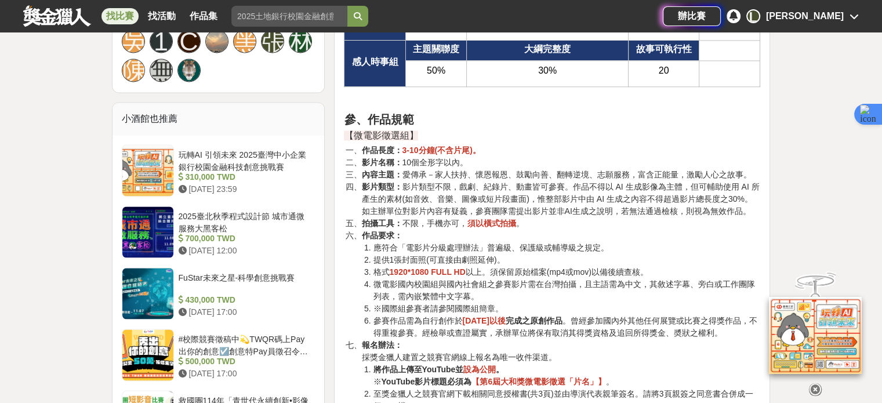
click at [466, 209] on li "影片類型： 影片類型不限，戲劇、紀錄片、動畫皆可參賽。作品不得以 AI 生成影像為主體，但可輔助使用 AI 所產生的素材(如音效、音樂、圖像或短片段畫面)，惟…" at bounding box center [560, 199] width 399 height 37
drag, startPoint x: 466, startPoint y: 209, endPoint x: 746, endPoint y: 206, distance: 280.1
click at [746, 206] on li "影片類型： 影片類型不限，戲劇、紀錄片、動畫皆可參賽。作品不得以 AI 生成影像為主體，但可輔助使用 AI 所產生的素材(如音效、音樂、圖像或短片段畫面)，惟…" at bounding box center [560, 199] width 399 height 37
click at [582, 226] on li "拍攝工具： 不限，手機亦可， 須以橫式拍攝 。" at bounding box center [560, 223] width 399 height 12
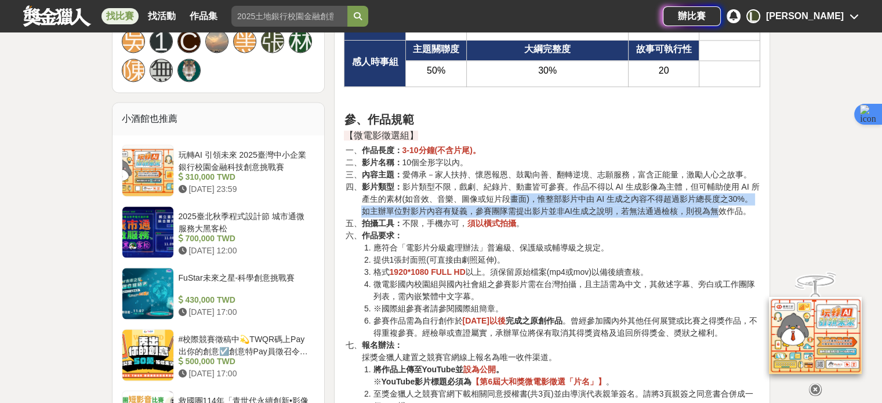
drag, startPoint x: 517, startPoint y: 196, endPoint x: 706, endPoint y: 208, distance: 189.4
click at [706, 208] on li "影片類型： 影片類型不限，戲劇、紀錄片、動畫皆可參賽。作品不得以 AI 生成影像為主體，但可輔助使用 AI 所產生的素材(如音效、音樂、圖像或短片段畫面)，惟…" at bounding box center [560, 199] width 399 height 37
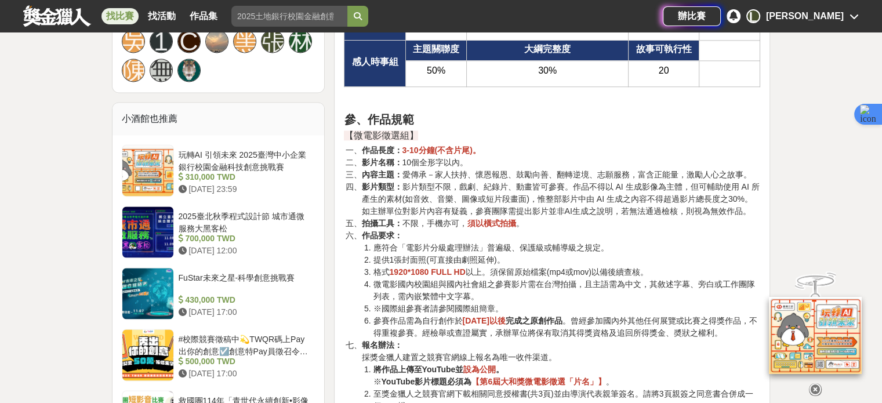
click at [564, 242] on li "應符合「電影片分級處理辦法」普遍級、保護級或輔導級之規定。" at bounding box center [566, 248] width 387 height 12
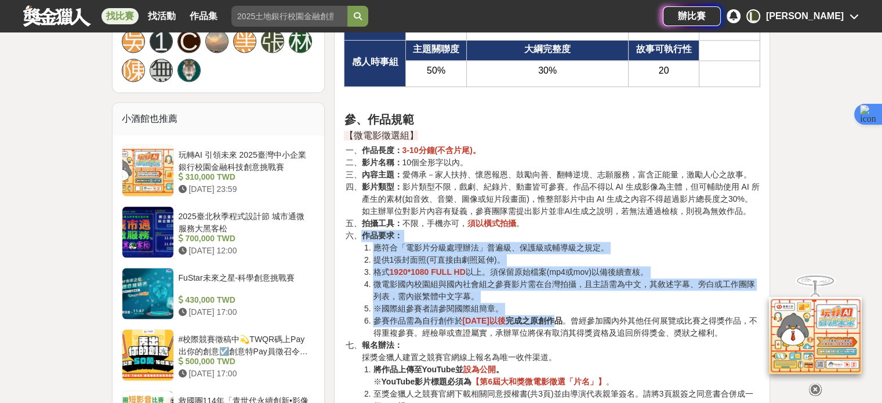
drag, startPoint x: 583, startPoint y: 314, endPoint x: 566, endPoint y: 235, distance: 80.1
click at [566, 235] on li "作品要求： 應符合「電影片分級處理辦法」普遍級、保護級或輔導級之規定。 提供1張封面照(可直接由劇照延伸)。 格式 1920*1080 FULL HD 以上。…" at bounding box center [560, 285] width 399 height 110
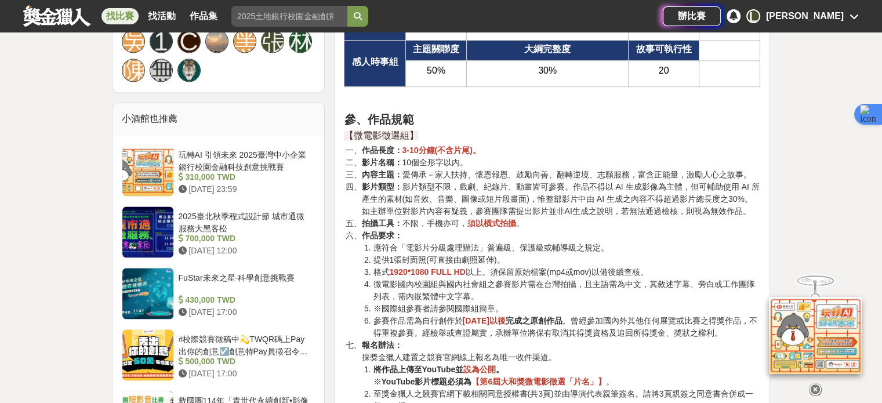
drag, startPoint x: 592, startPoint y: 333, endPoint x: 589, endPoint y: 328, distance: 6.0
click at [593, 333] on li "參賽作品需為自行創作於 2024年9月1日以後 完成之原創作品 。曾經參加國內外其他任何展覽或比賽之得獎作品，不得重複參賽。經檢舉或查證屬實，承辦單位將保有取…" at bounding box center [566, 327] width 387 height 24
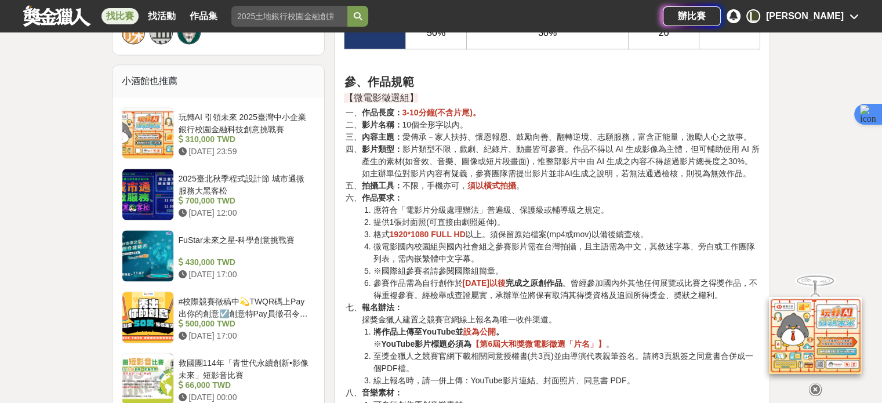
scroll to position [1682, 0]
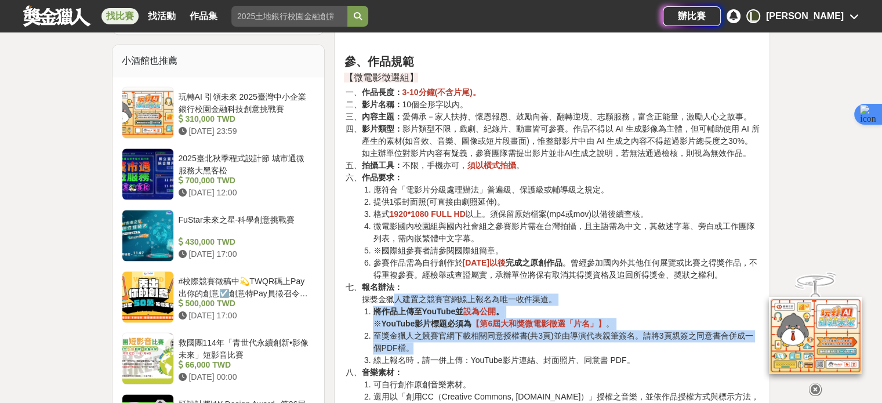
drag, startPoint x: 424, startPoint y: 295, endPoint x: 662, endPoint y: 347, distance: 244.0
click at [662, 347] on li "報名辦法： 採獎金獵人建置之競賽官網線上報名為唯一收件渠道。 將作品上傳至YouTube並 設為公開 。 ※ YouTube影片標題必須為 【第6屆大和獎微電…" at bounding box center [560, 323] width 399 height 85
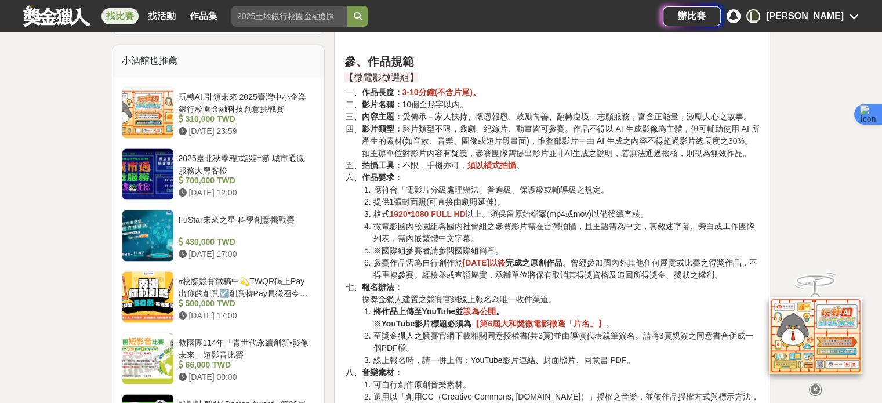
click at [660, 366] on li "音樂素材： 可自行創作原創音樂素材。 選用以「創用CC（Creative Commons, creativecommons.org.tw）」授權之音樂，並依作…" at bounding box center [560, 390] width 399 height 49
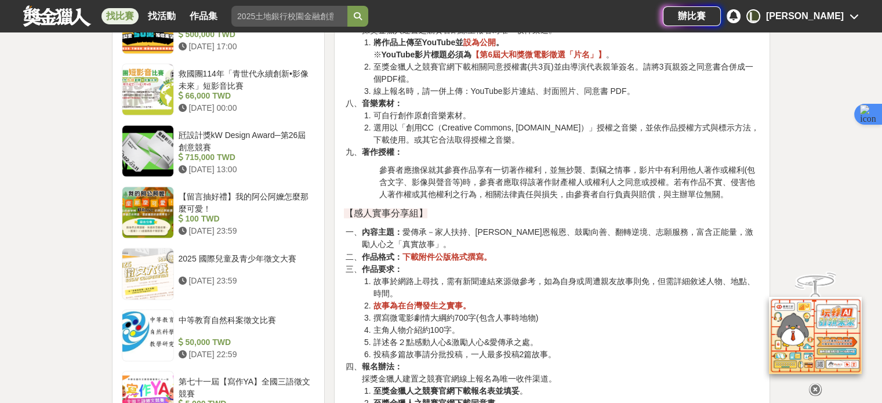
scroll to position [1971, 0]
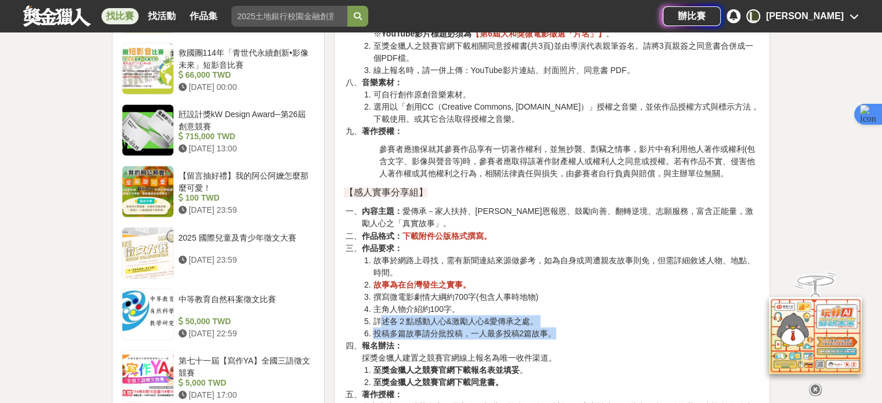
drag, startPoint x: 397, startPoint y: 318, endPoint x: 553, endPoint y: 326, distance: 156.2
click at [553, 326] on ol "故事於網路上尋找，需有新聞連結來源做參考，如為自身或周遭親友故事則免，但需詳細敘述人物、地點、時間。 故事為在台灣發生之實事。 撰寫微電影劇情大綱約700字(…" at bounding box center [560, 296] width 399 height 85
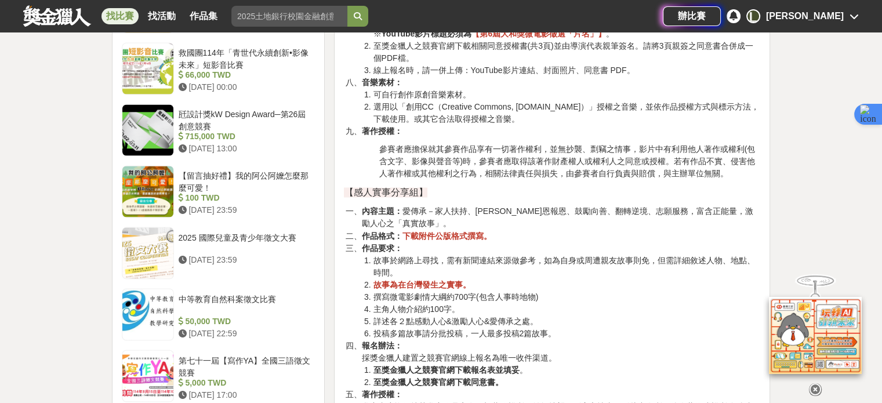
click at [599, 351] on li "報名辦法： 採獎金獵人建置之競賽官網線上報名為唯一收件渠道。 至獎金獵人之競賽官網下載報名表並填妥 。 至獎金獵人之競賽官網下載同意書。" at bounding box center [560, 363] width 399 height 49
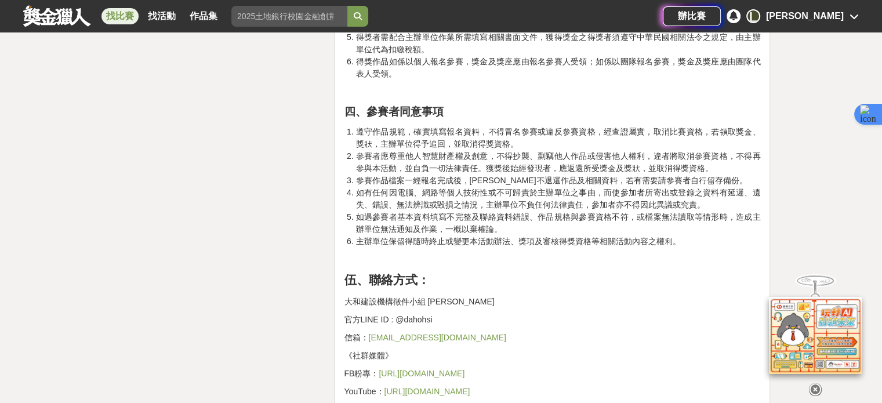
scroll to position [3073, 0]
